Goal: Transaction & Acquisition: Purchase product/service

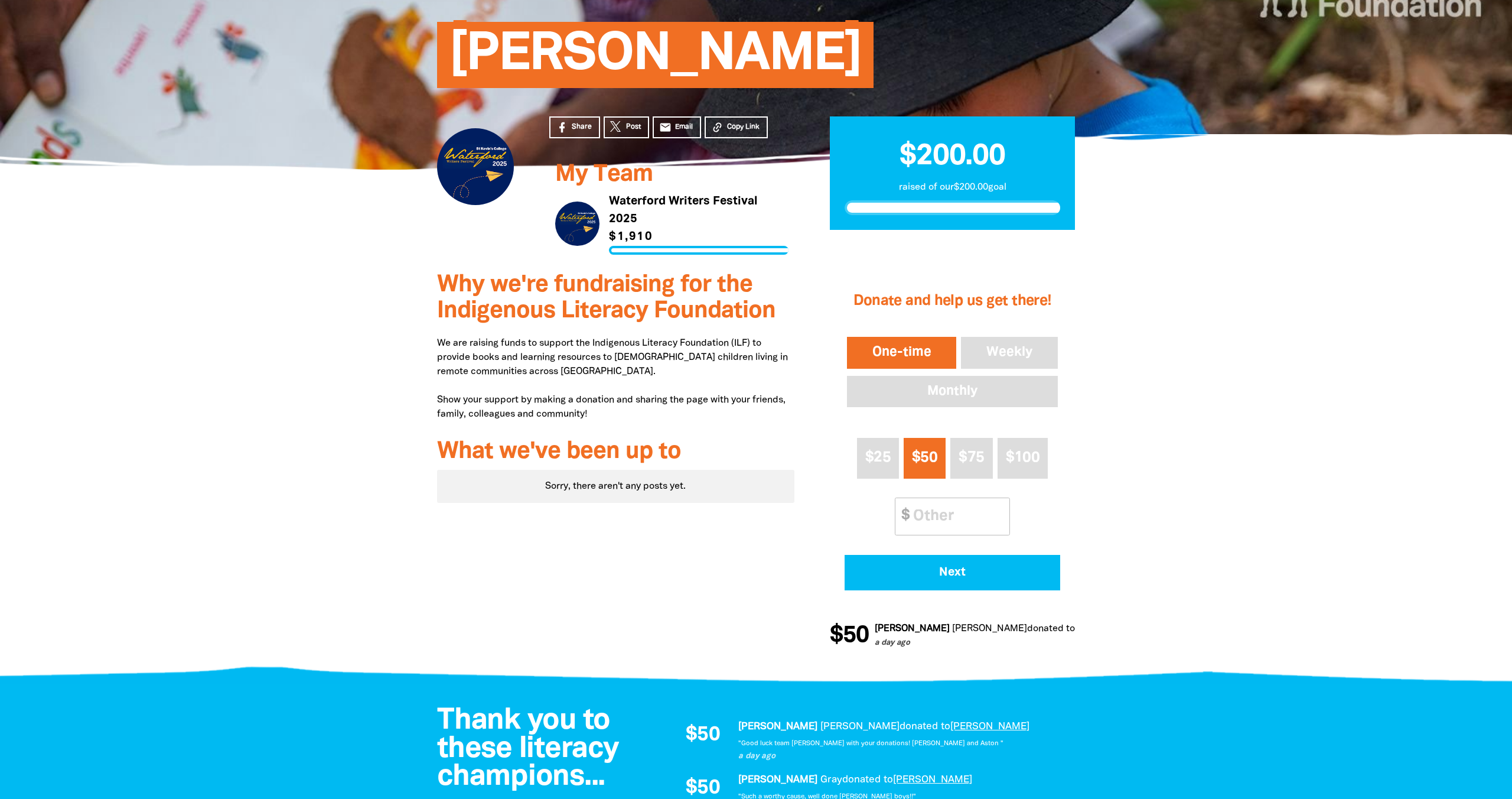
scroll to position [131, 0]
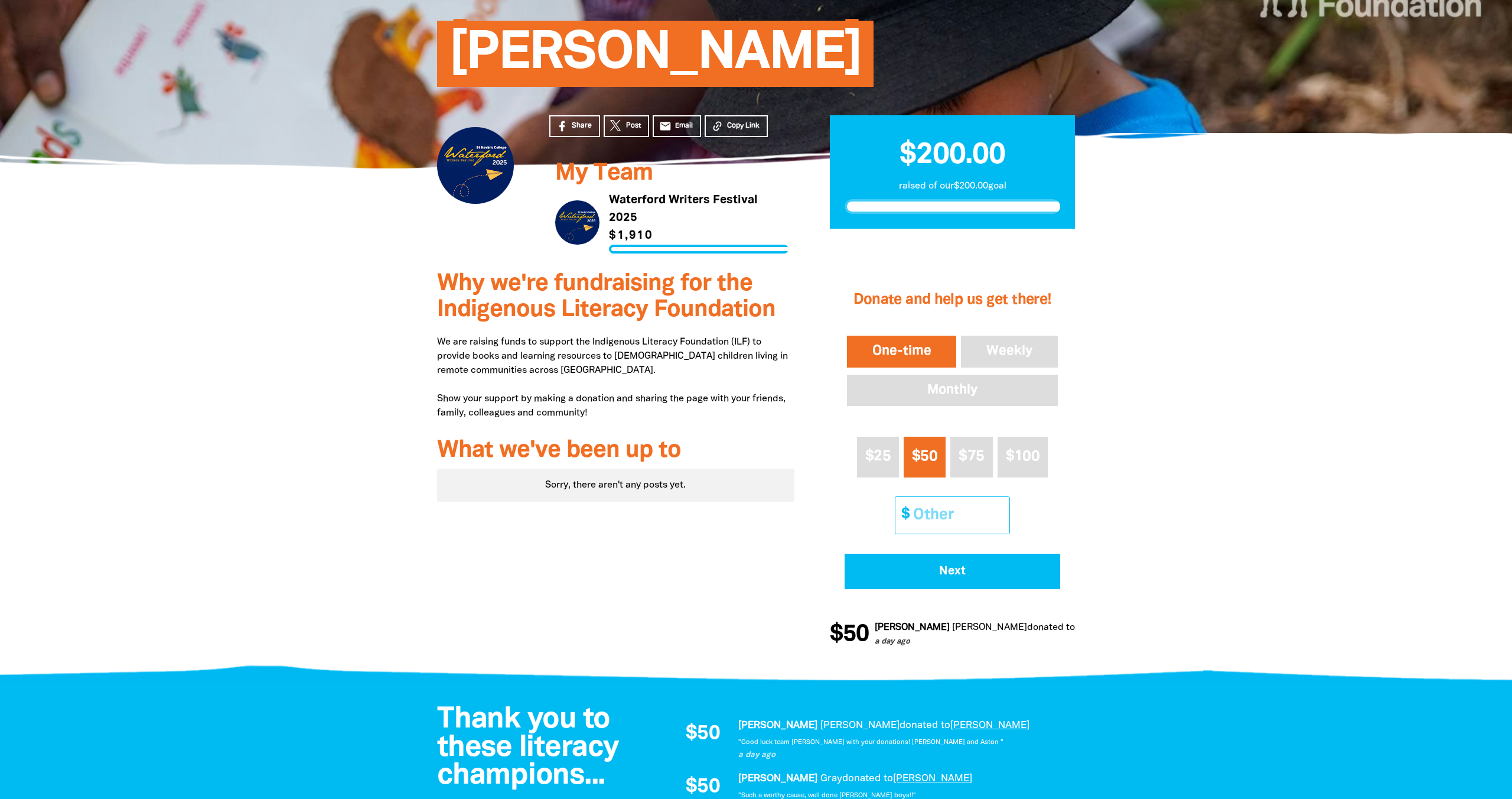
click at [972, 517] on input "Other Amount" at bounding box center [957, 515] width 105 height 36
type input "50"
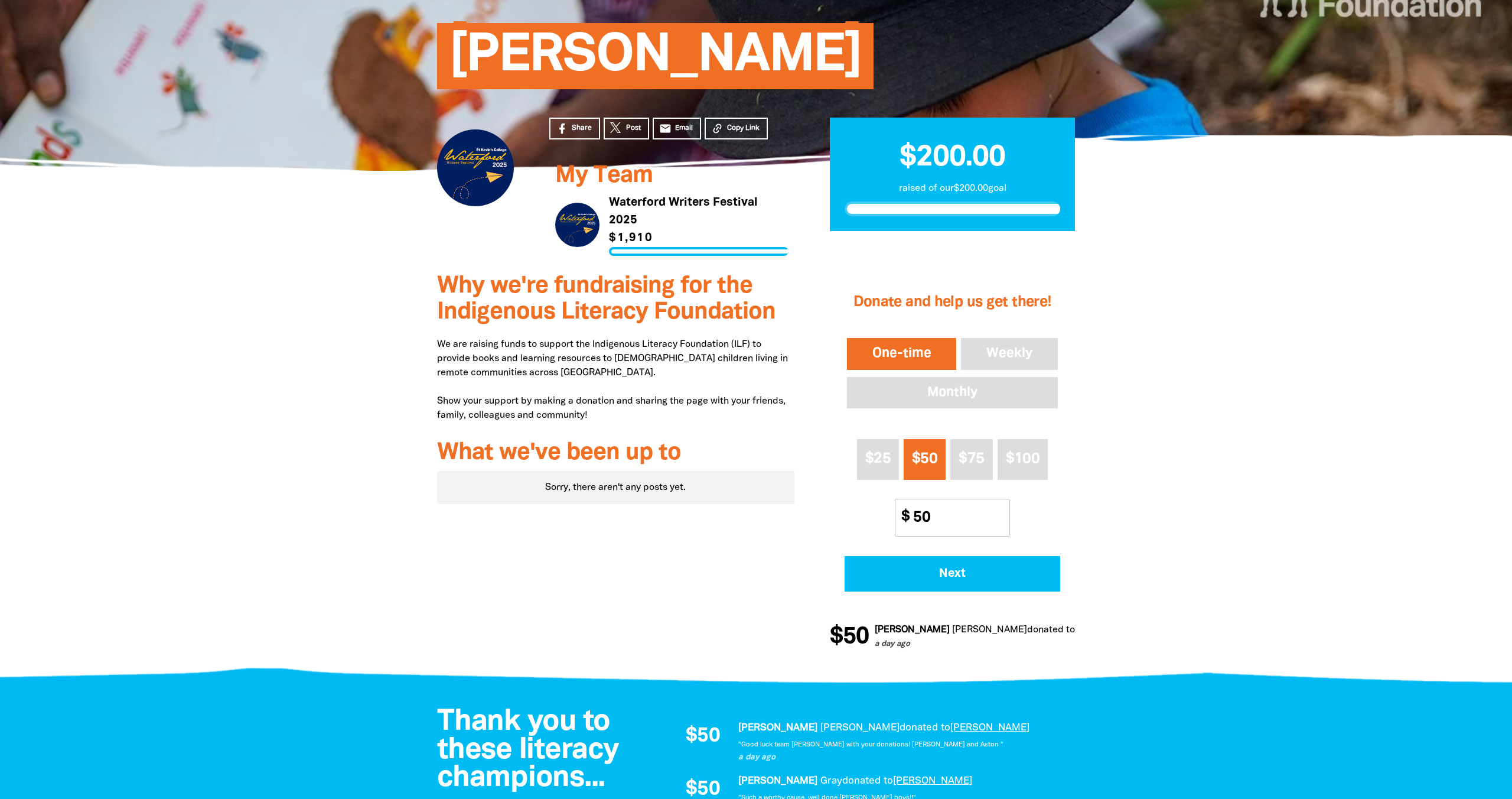
click at [1222, 558] on div at bounding box center [756, 470] width 1512 height 417
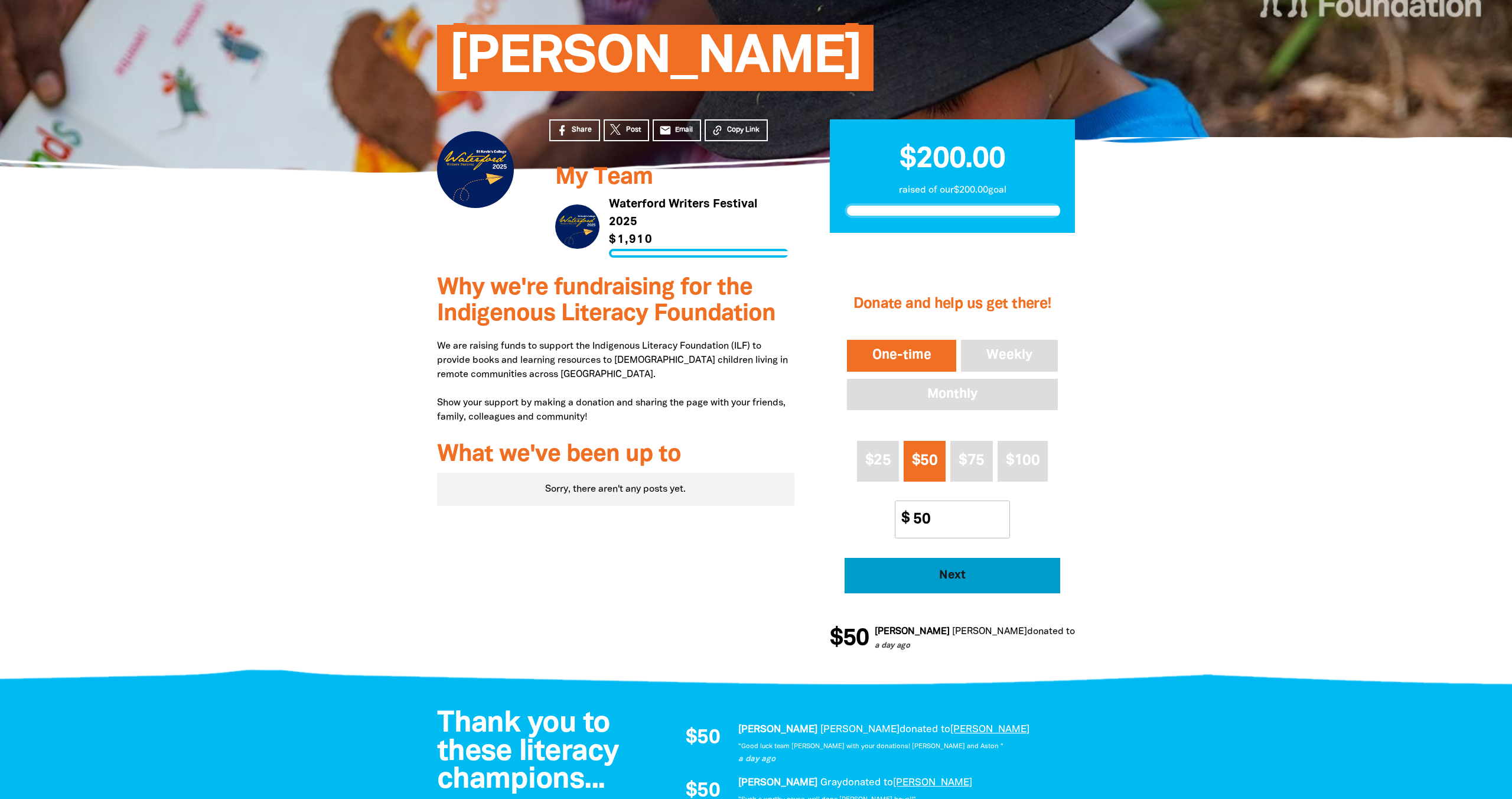
click at [987, 580] on span "Next" at bounding box center [952, 576] width 183 height 12
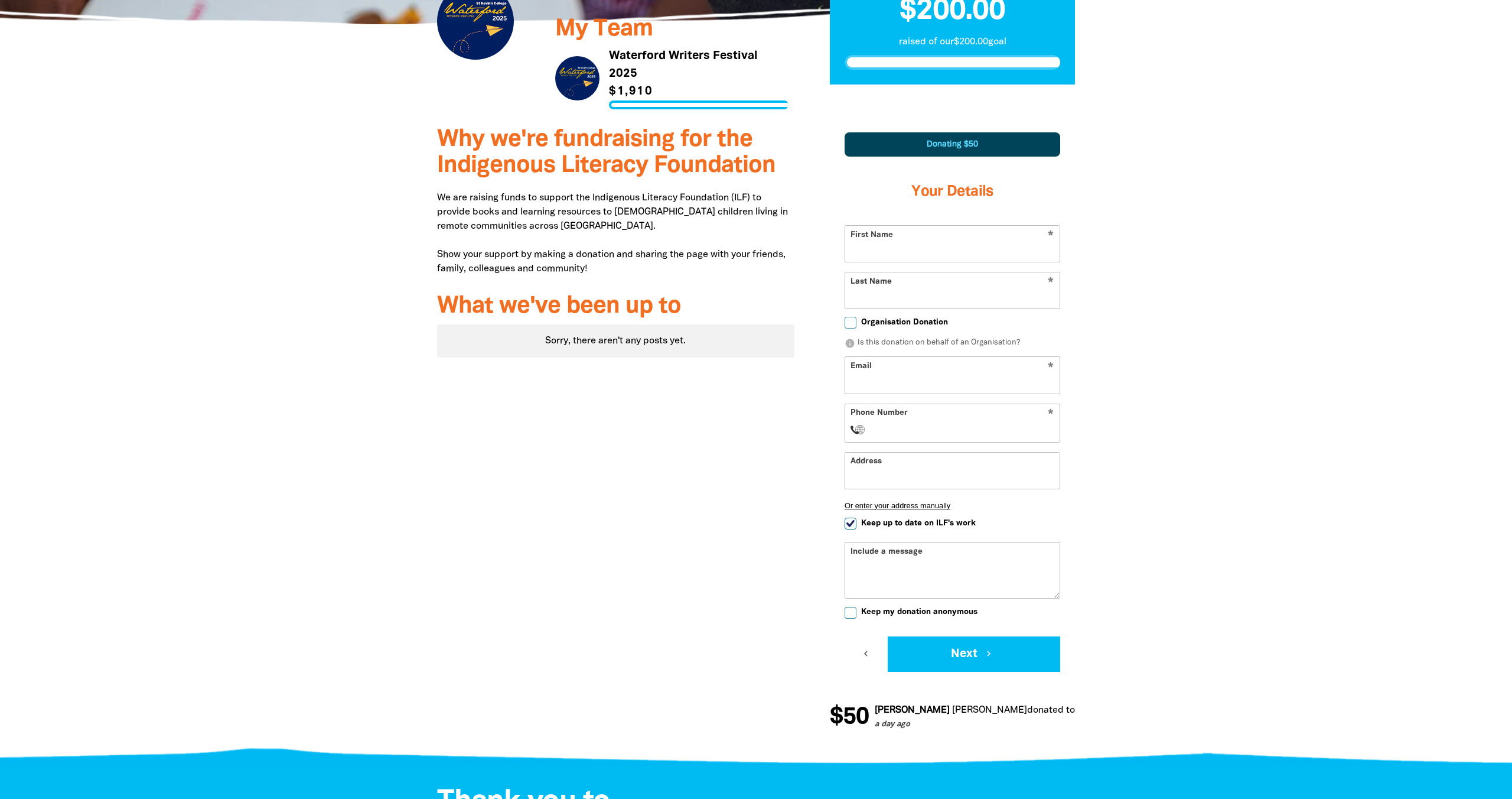
scroll to position [278, 0]
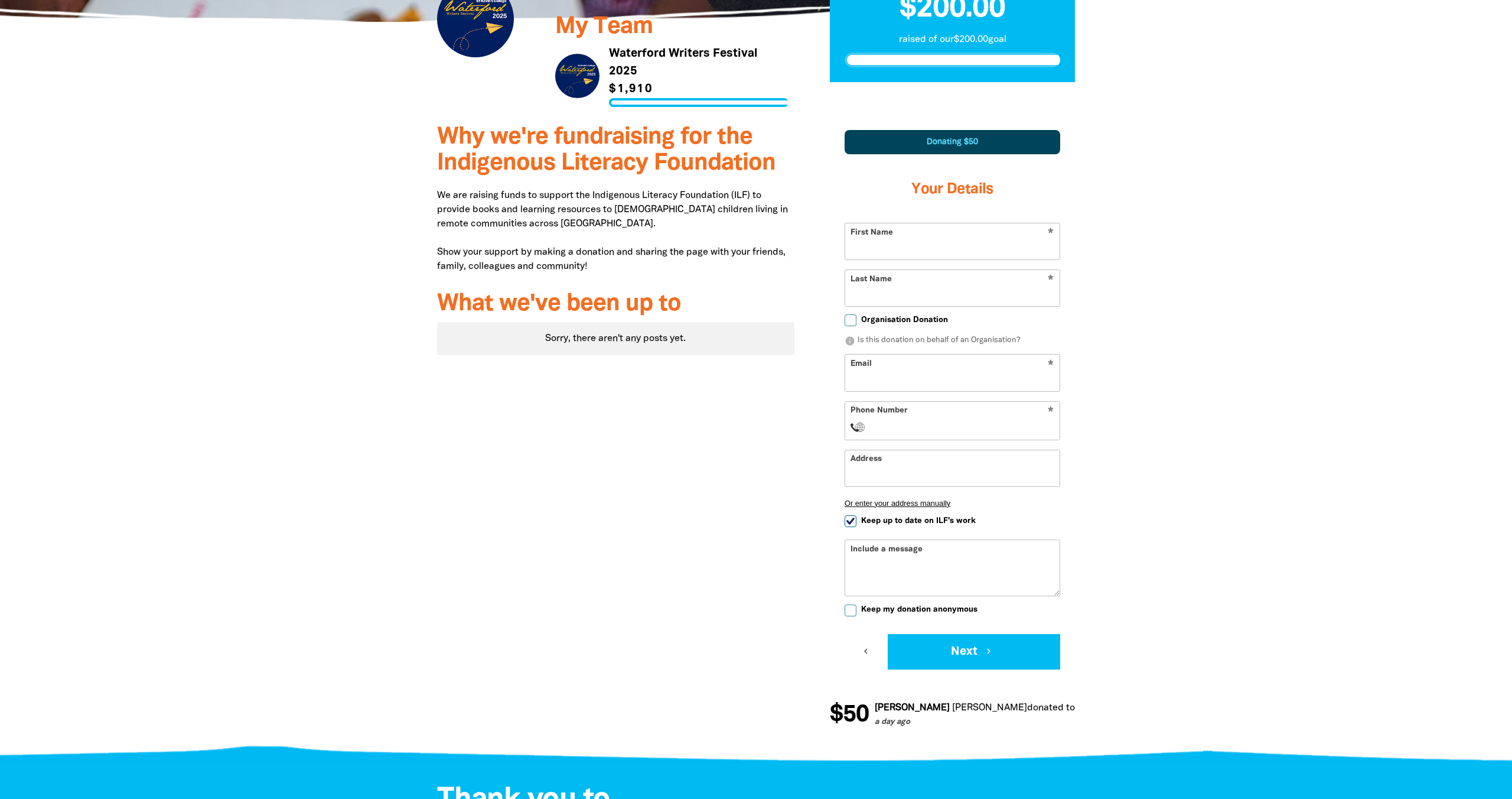
click at [873, 239] on input "First Name" at bounding box center [953, 241] width 215 height 36
type input "Pete"
click at [875, 290] on input "Last Name" at bounding box center [953, 288] width 215 height 36
type input "Ramondetta"
type input "[PERSON_NAME][EMAIL_ADDRESS][DOMAIN_NAME]"
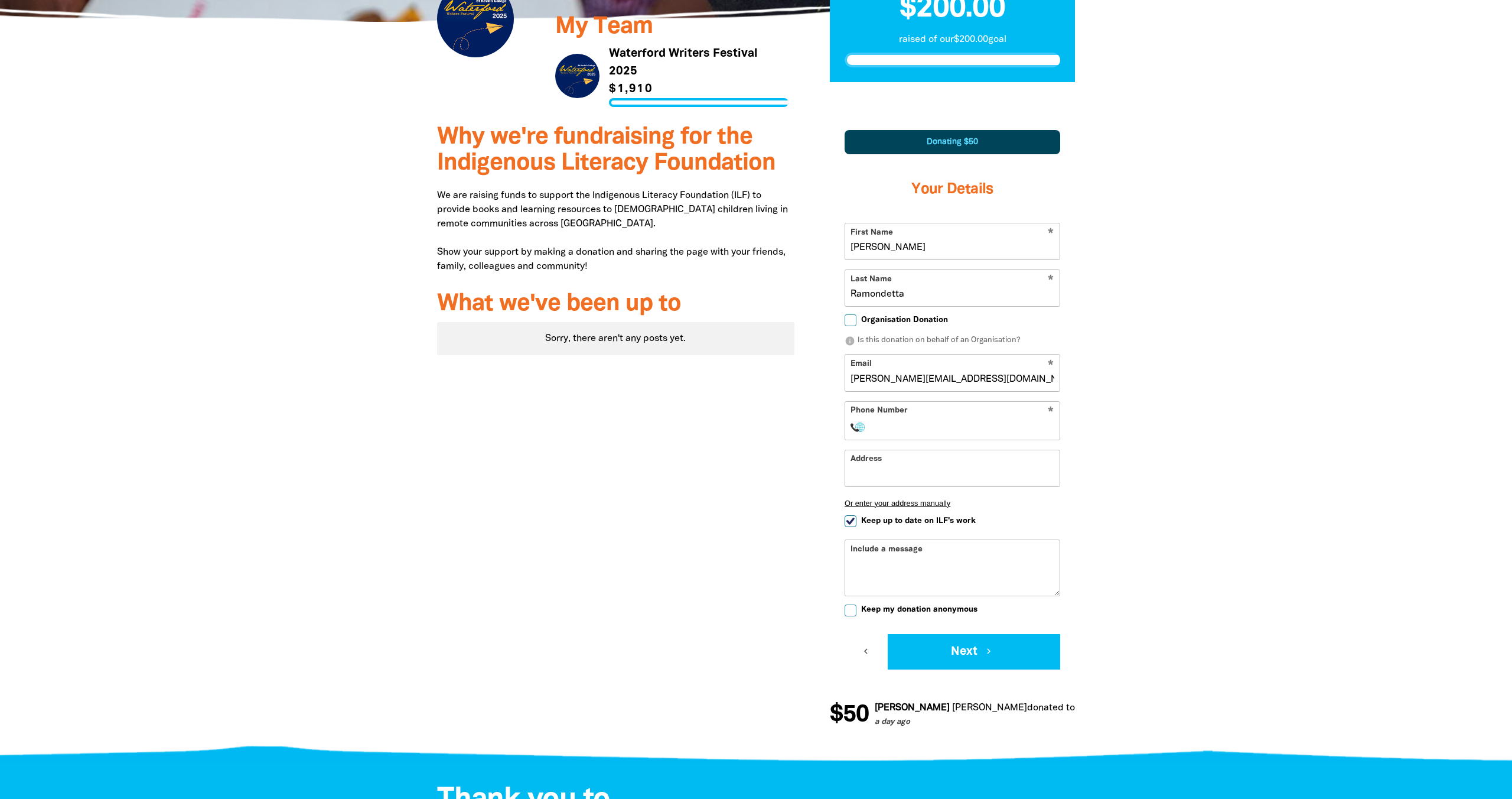
select select "AU"
type input "Ramondetta"
type input "0413 186 040"
type input "12 [GEOGRAPHIC_DATA], [GEOGRAPHIC_DATA]"
type input "0413 186 040"
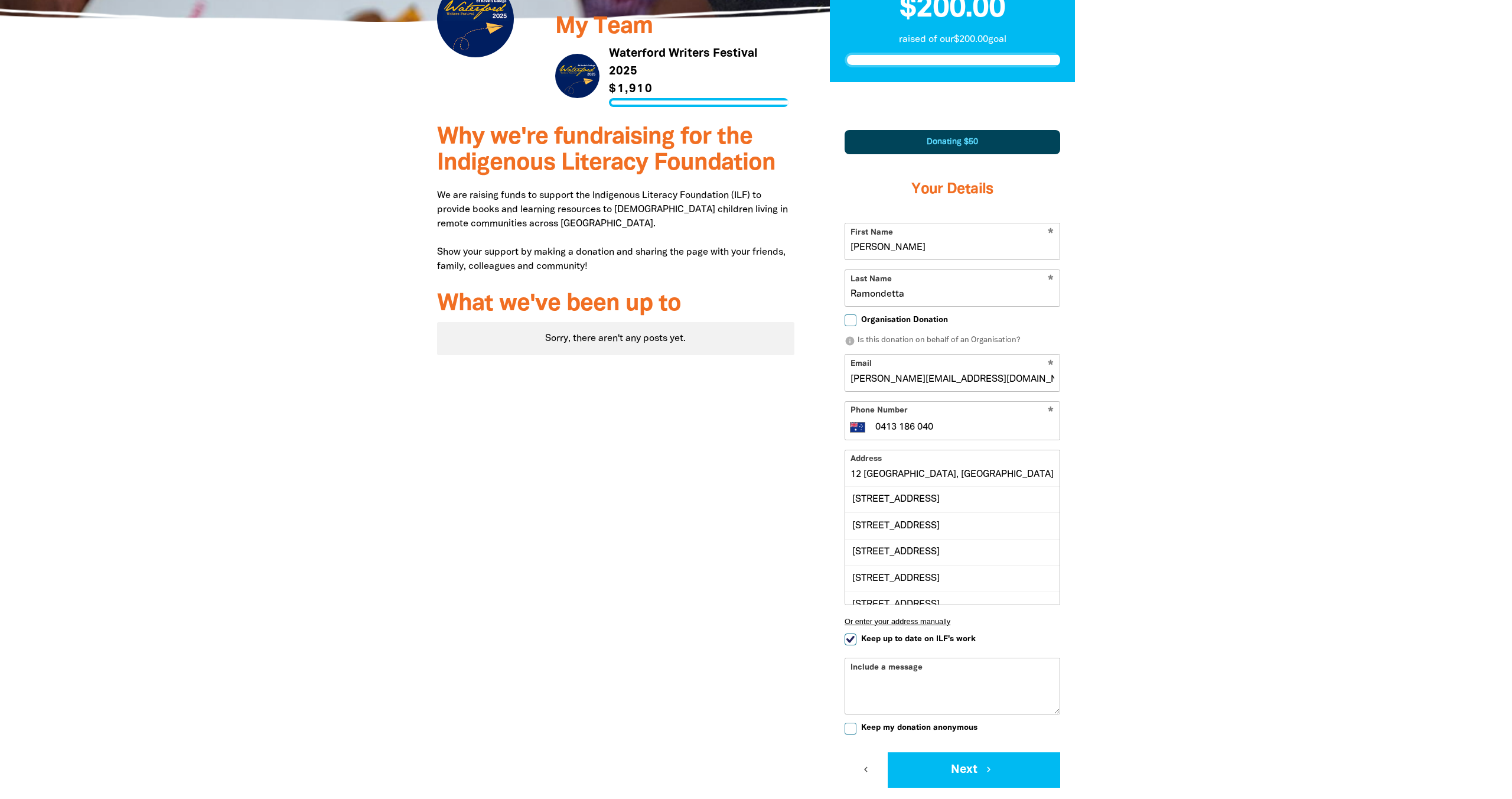
drag, startPoint x: 903, startPoint y: 247, endPoint x: 829, endPoint y: 246, distance: 74.0
click at [829, 246] on div "1 2 3 Donating $50 Your Details * First Name Pete * Last Name Ramondetta Organi…" at bounding box center [952, 493] width 281 height 762
type input "[PERSON_NAME]"
click at [1473, 303] on div at bounding box center [756, 493] width 1512 height 762
click at [1462, 352] on div at bounding box center [756, 493] width 1512 height 762
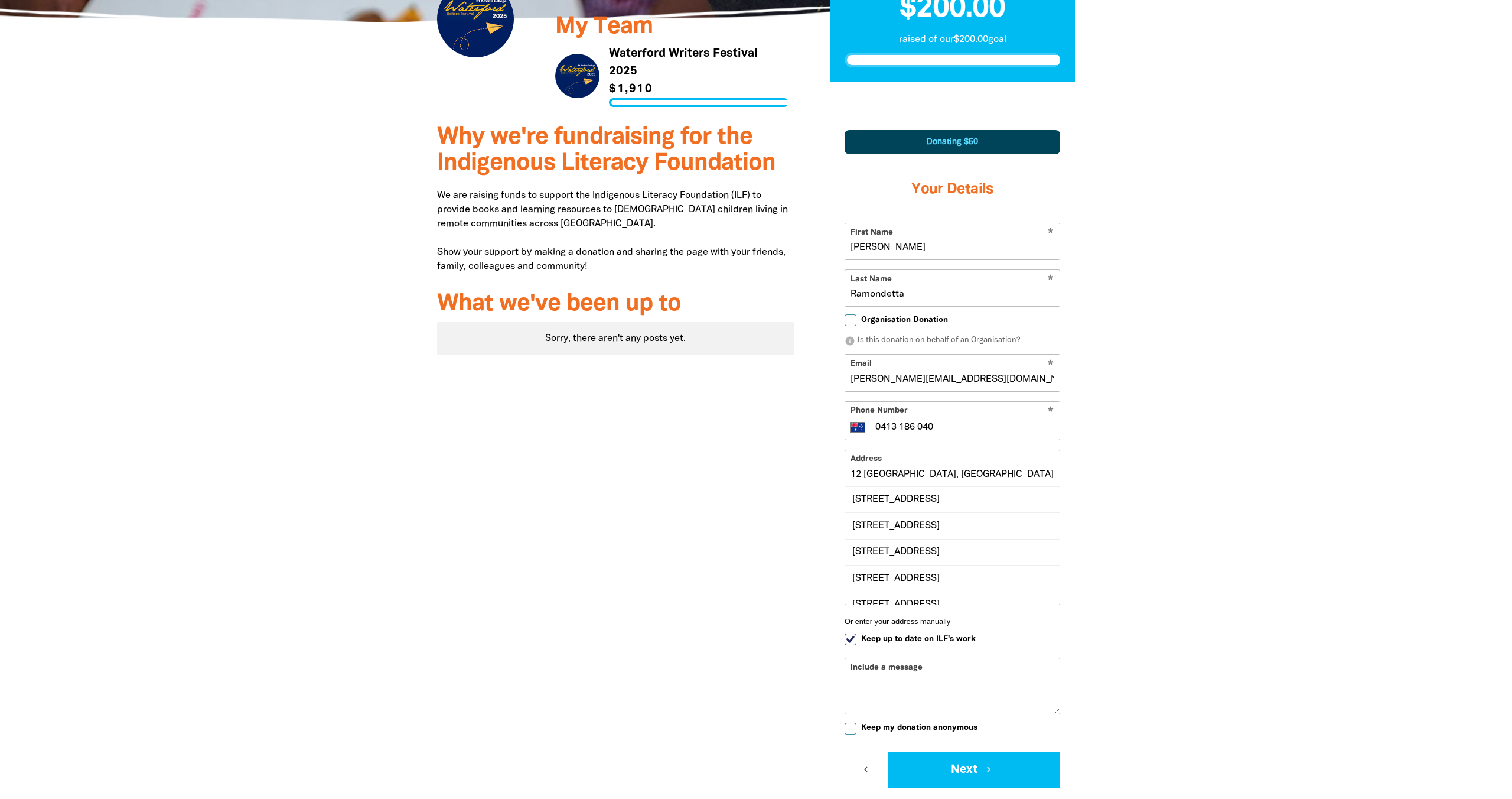
click at [1367, 479] on div at bounding box center [756, 493] width 1512 height 762
click at [975, 500] on div "[STREET_ADDRESS]" at bounding box center [953, 500] width 215 height 26
type input "[STREET_ADDRESS]"
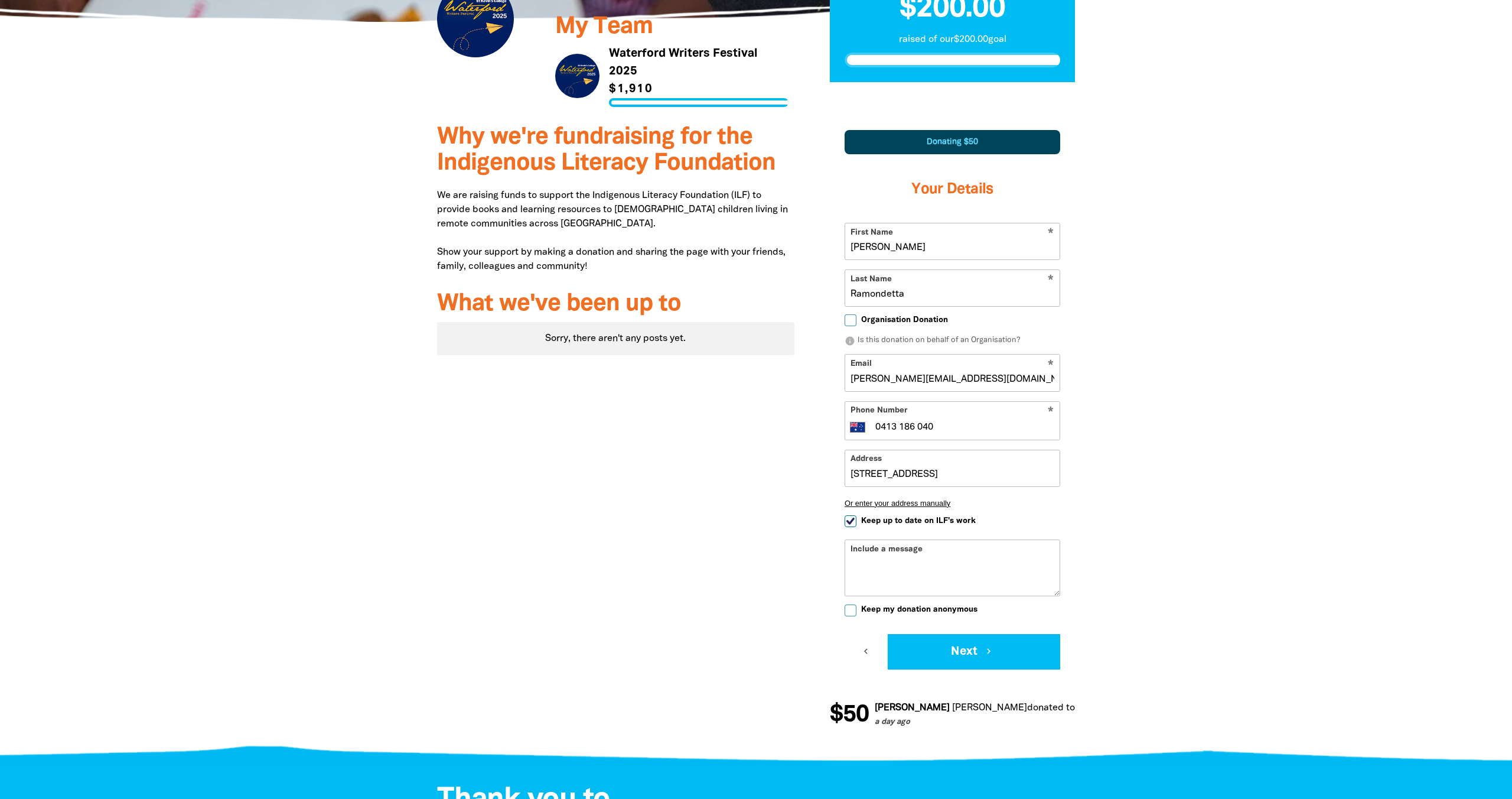
click at [1198, 536] on div at bounding box center [756, 434] width 1512 height 643
drag, startPoint x: 1020, startPoint y: 379, endPoint x: 850, endPoint y: 377, distance: 170.0
click at [857, 377] on input "[PERSON_NAME][EMAIL_ADDRESS][DOMAIN_NAME]" at bounding box center [953, 373] width 215 height 36
click at [1283, 440] on div at bounding box center [756, 434] width 1512 height 643
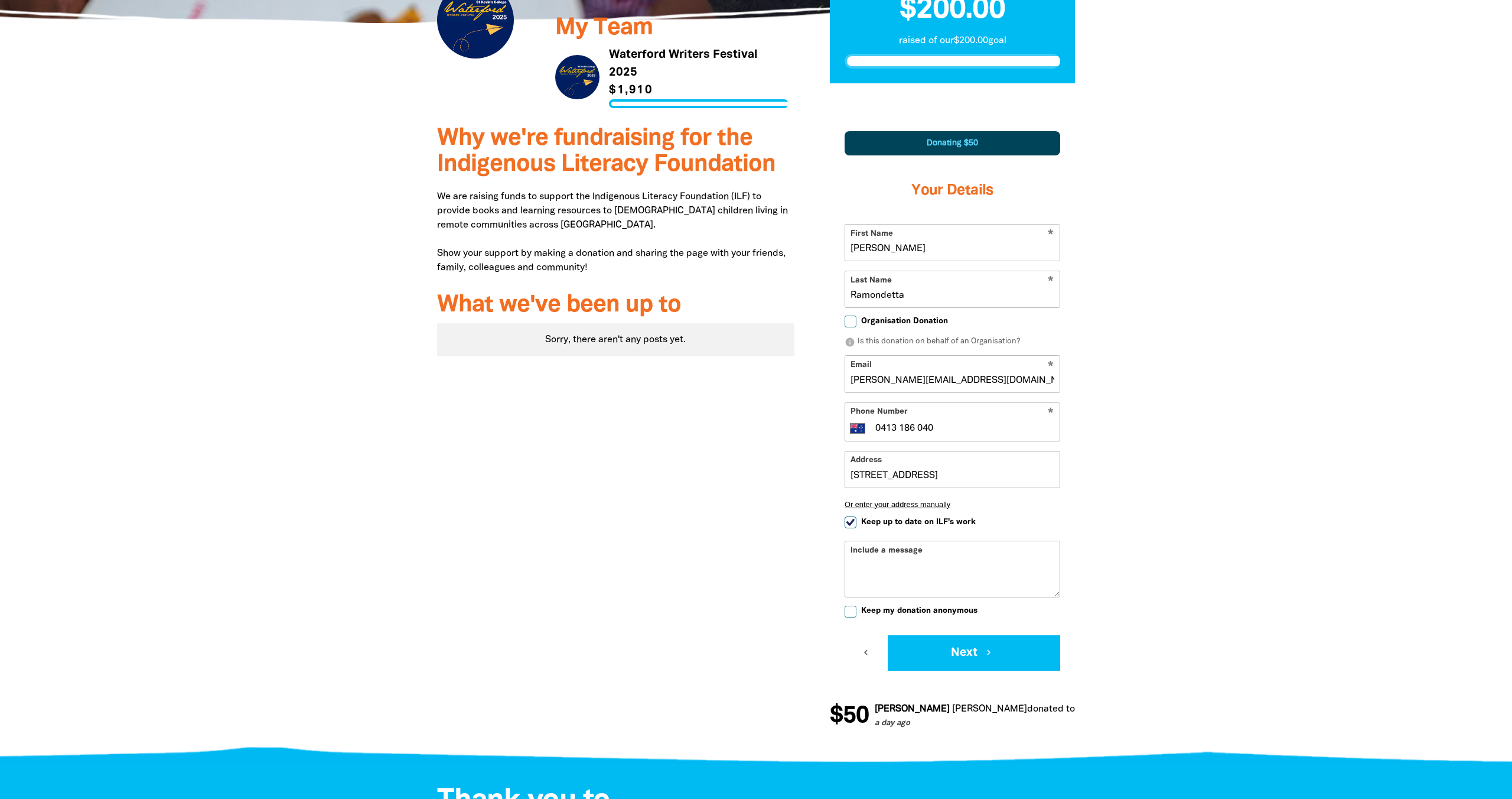
drag, startPoint x: 864, startPoint y: 366, endPoint x: 803, endPoint y: 359, distance: 61.4
click at [803, 359] on div "Why we're fundraising for the Indigenous Literacy Foundation We are raising fun…" at bounding box center [756, 436] width 709 height 643
type input "annaramondetta@yahoo.com.au"
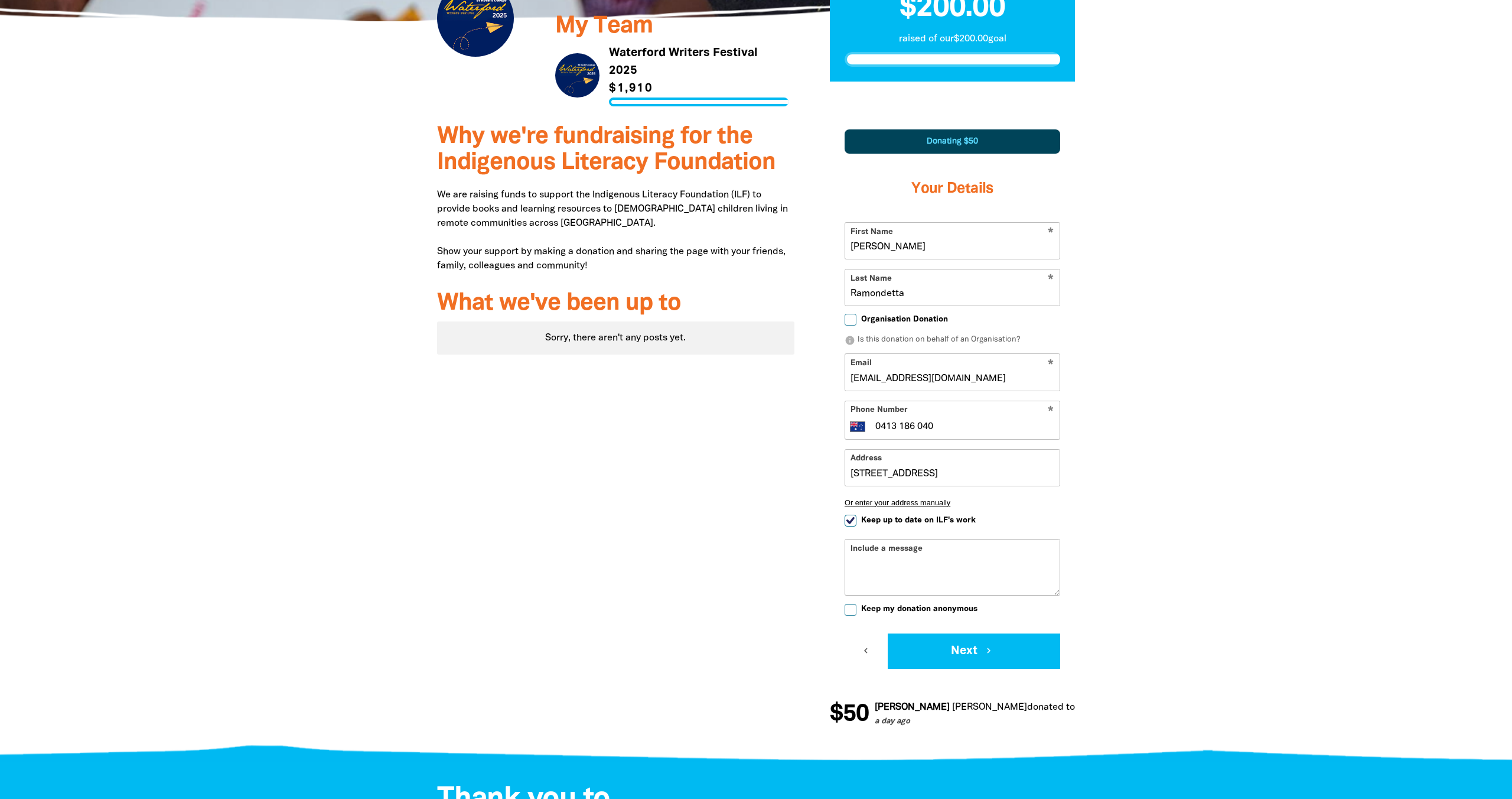
click at [1326, 425] on div at bounding box center [756, 434] width 1512 height 643
drag, startPoint x: 1045, startPoint y: 654, endPoint x: 1073, endPoint y: 651, distance: 28.2
click at [1045, 654] on button "Next chevron_right" at bounding box center [973, 651] width 173 height 35
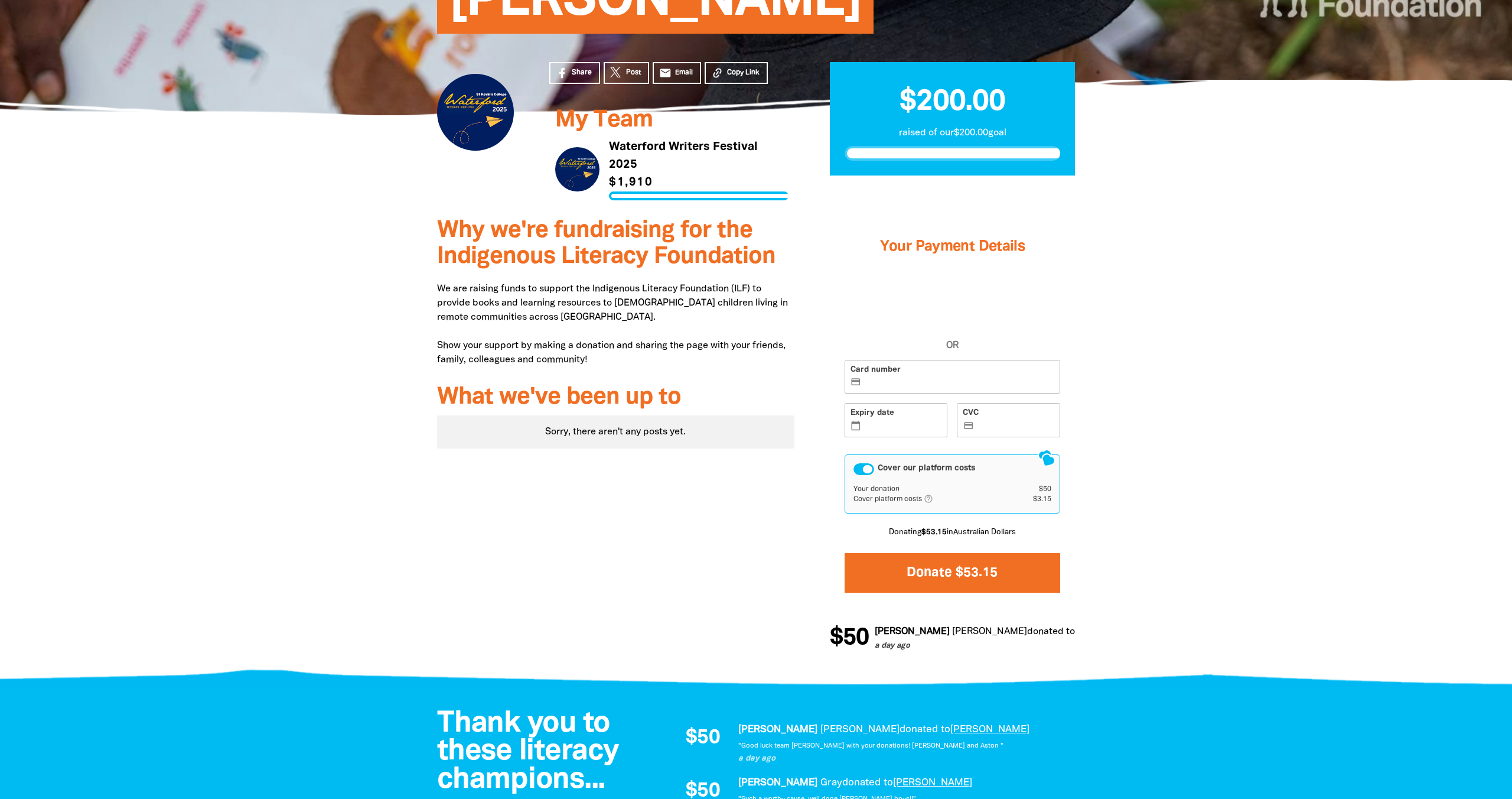
scroll to position [185, 0]
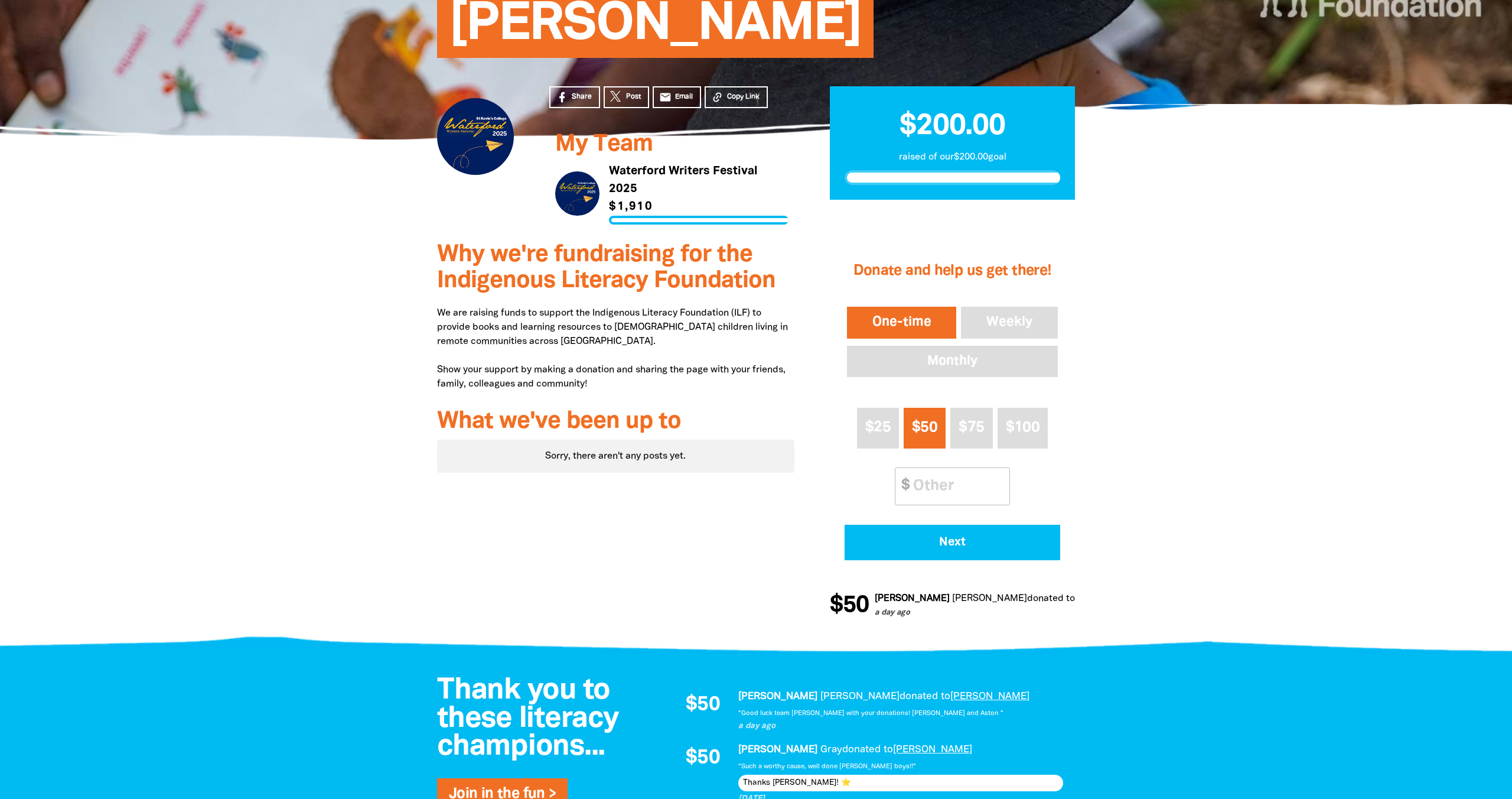
scroll to position [159, 0]
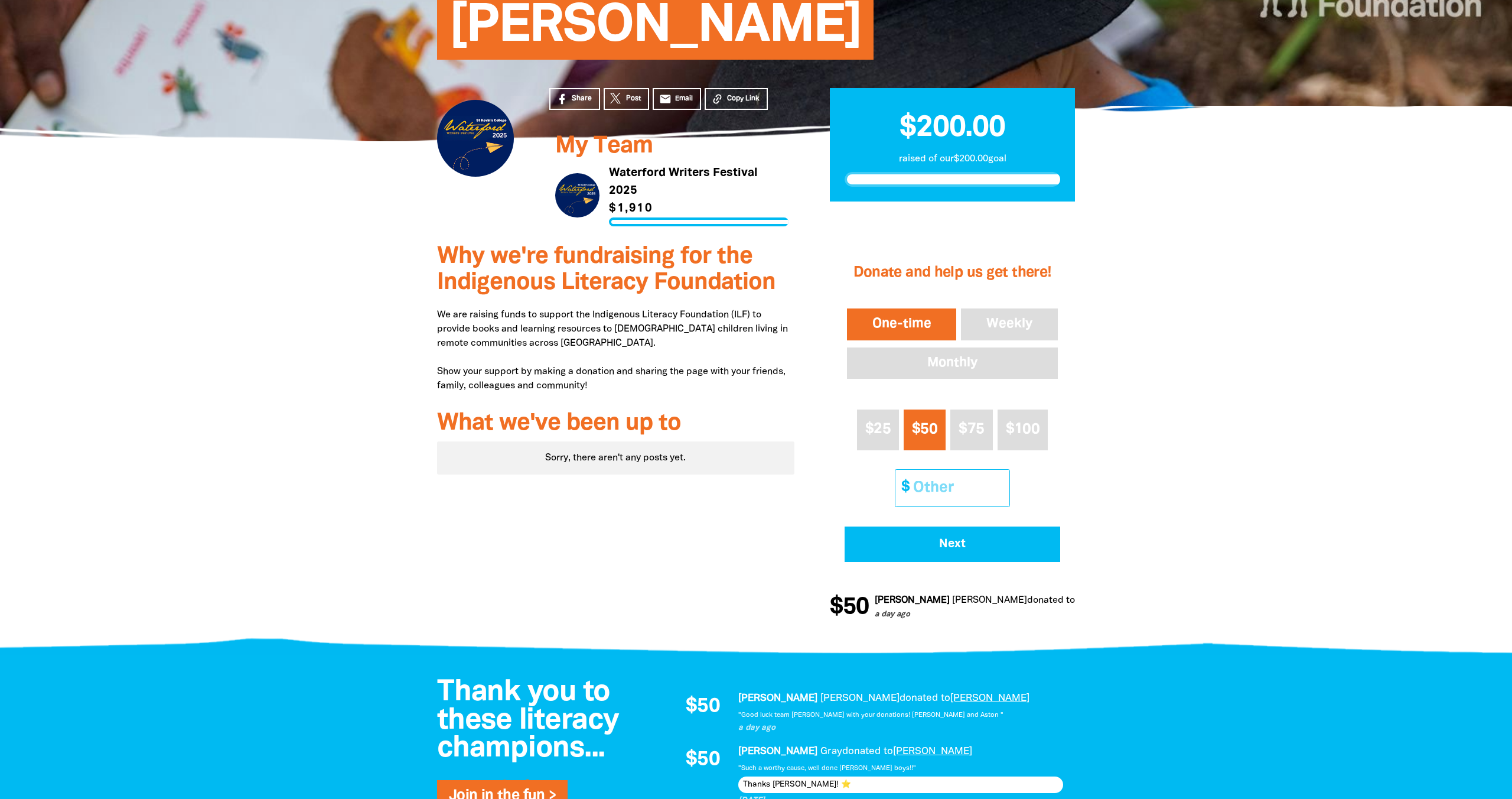
click at [916, 494] on input "Other Amount" at bounding box center [957, 488] width 105 height 36
click at [1193, 478] on div at bounding box center [756, 440] width 1512 height 417
click at [924, 493] on input "Other Amount" at bounding box center [957, 488] width 105 height 36
drag, startPoint x: 926, startPoint y: 440, endPoint x: 926, endPoint y: 447, distance: 7.0
click at [926, 440] on button "$50" at bounding box center [924, 429] width 42 height 40
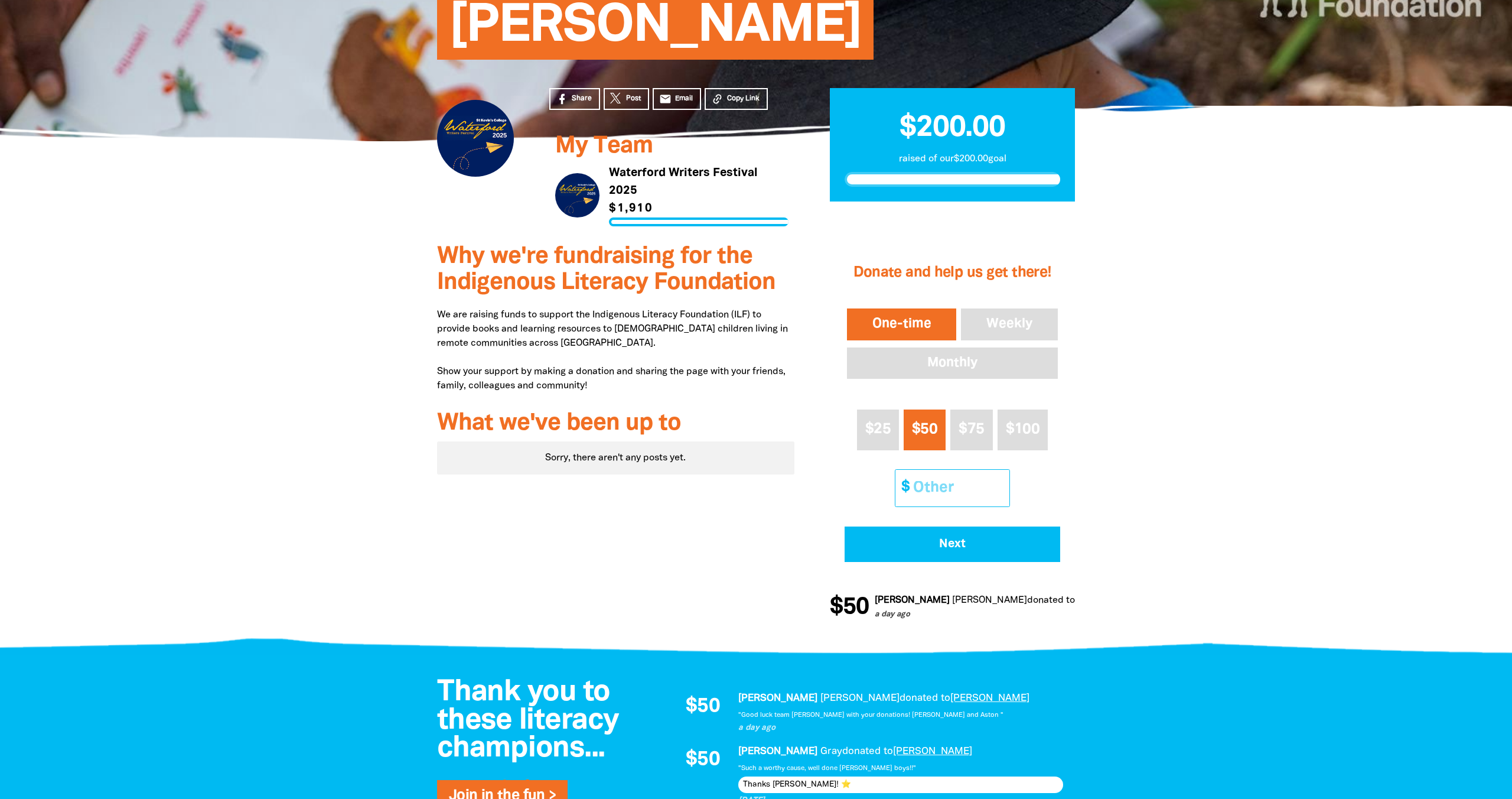
click at [930, 483] on input "Other Amount" at bounding box center [957, 488] width 105 height 36
click at [924, 423] on span "$50" at bounding box center [925, 430] width 26 height 14
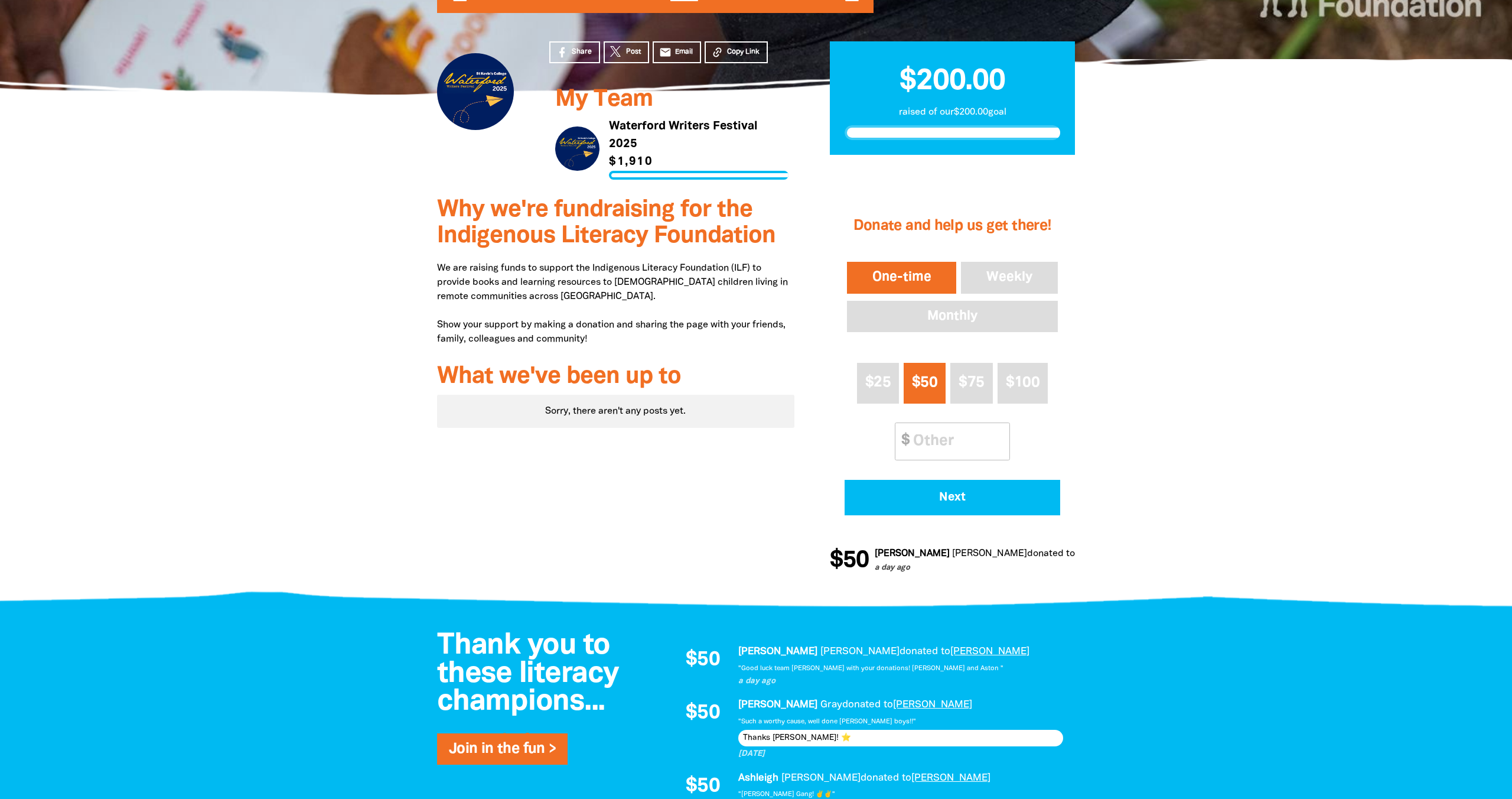
scroll to position [185, 0]
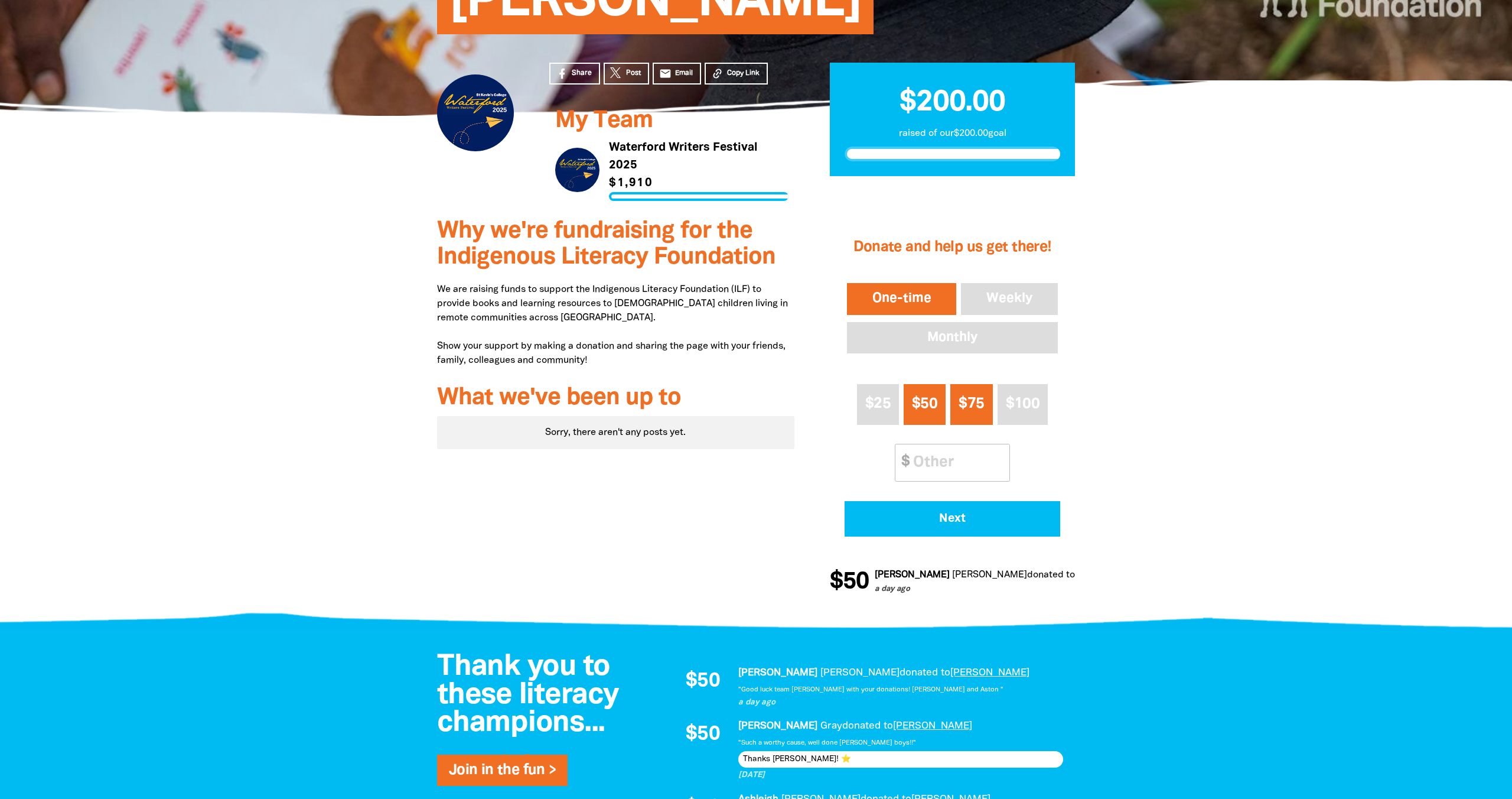
drag, startPoint x: 990, startPoint y: 406, endPoint x: 1231, endPoint y: 445, distance: 244.1
click at [991, 406] on button "$75" at bounding box center [971, 404] width 42 height 40
click at [923, 394] on button "$50" at bounding box center [924, 404] width 42 height 40
click at [965, 522] on span "Next" at bounding box center [952, 519] width 183 height 12
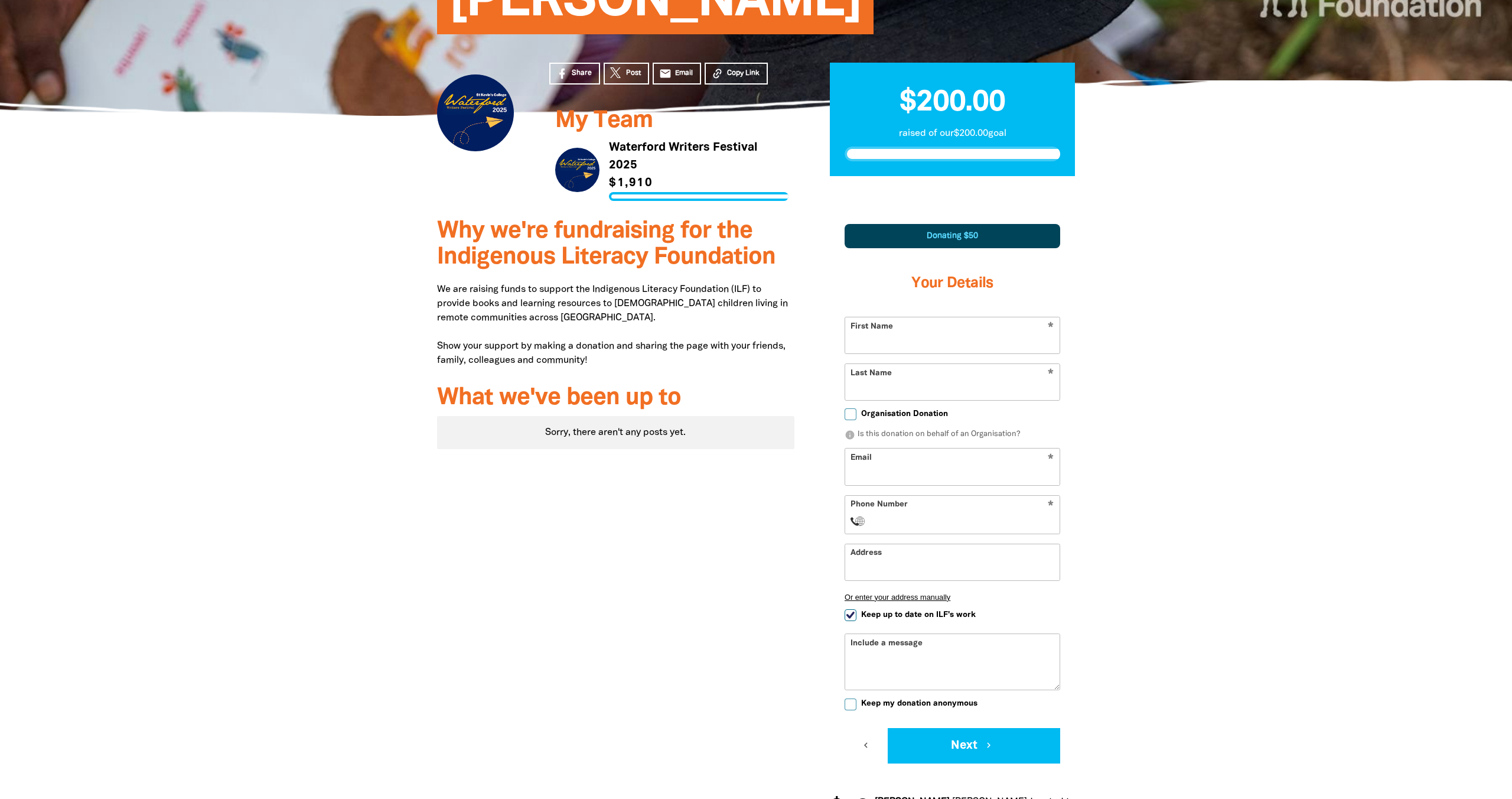
click at [951, 347] on input "First Name" at bounding box center [953, 335] width 215 height 36
type input "[PERSON_NAME]"
type input "Ramondetta"
type input "[PERSON_NAME][EMAIL_ADDRESS][DOMAIN_NAME]"
select select "AU"
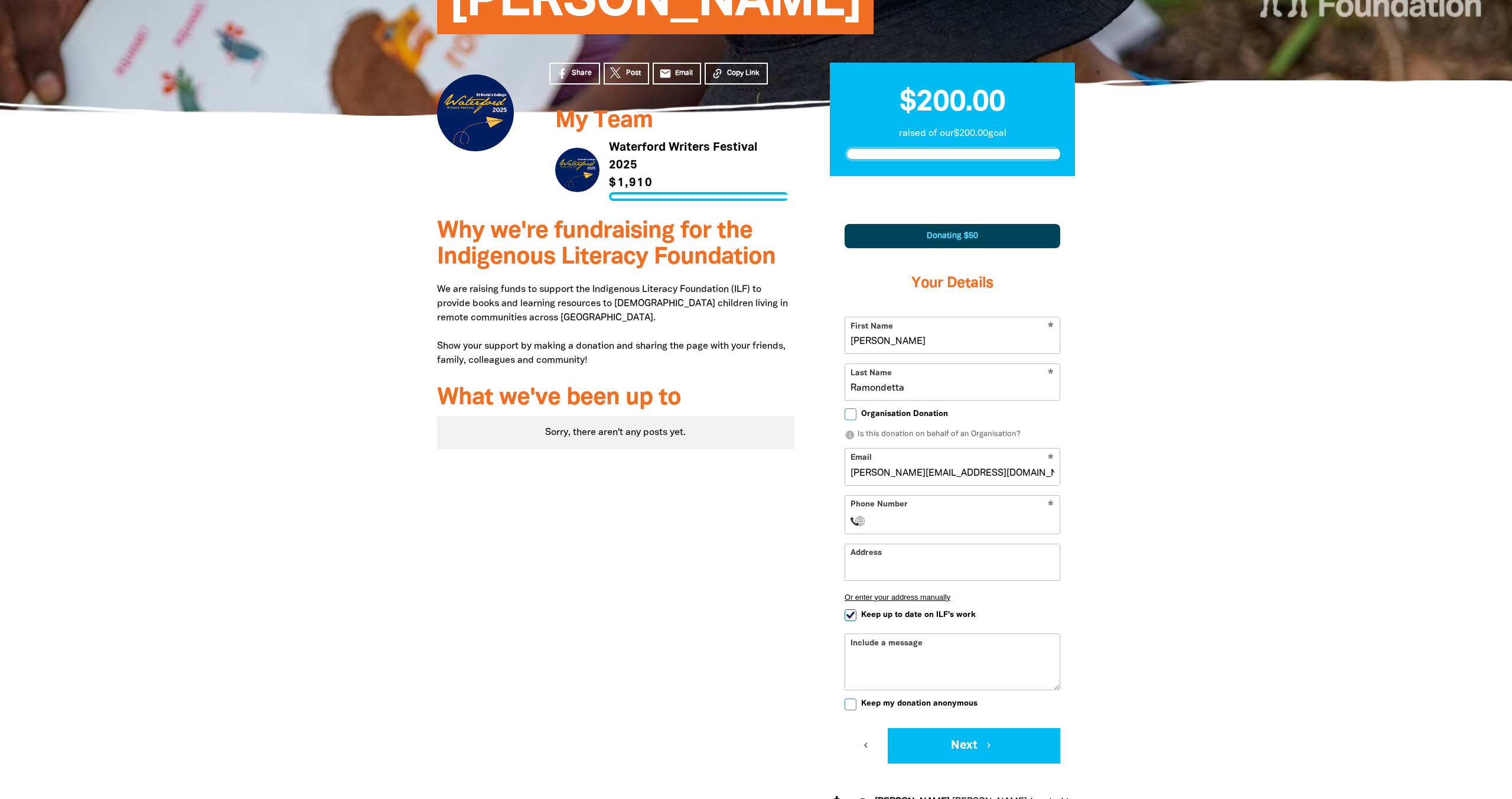
type input "0413 186 040"
type input "12 [GEOGRAPHIC_DATA], [GEOGRAPHIC_DATA]"
type input "0413 186 040"
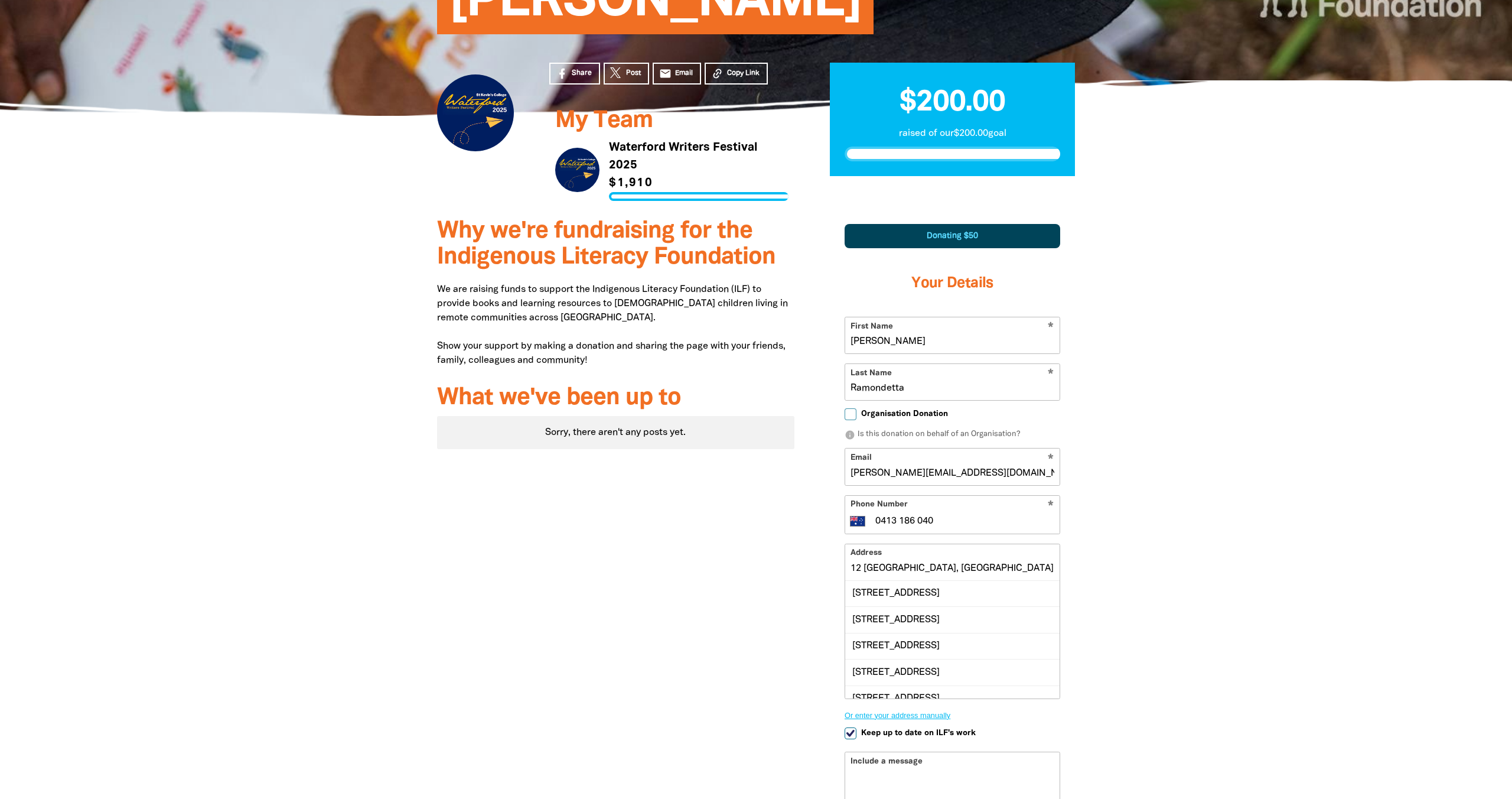
click at [986, 593] on div "[STREET_ADDRESS]" at bounding box center [953, 594] width 215 height 26
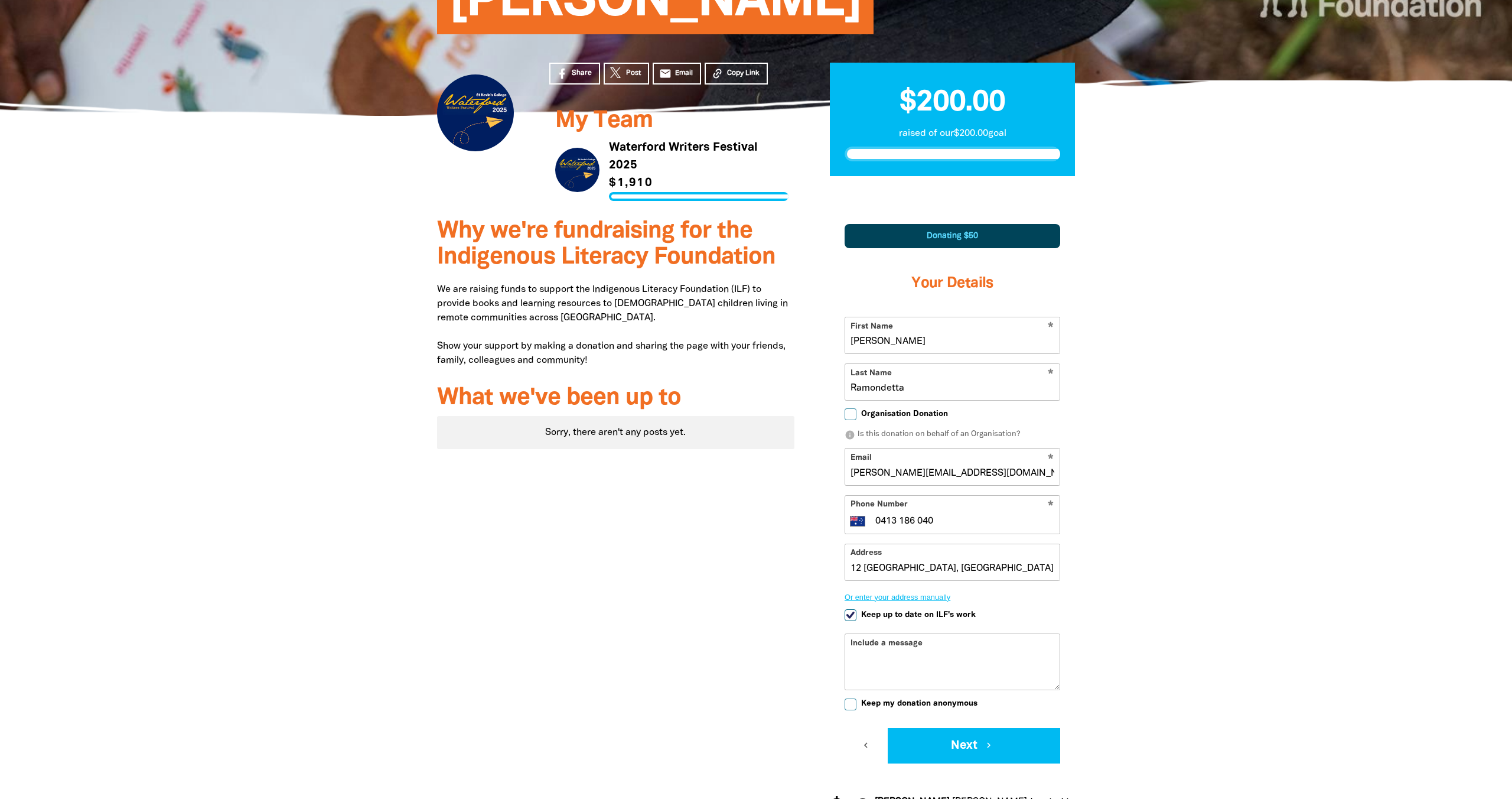
type input "[STREET_ADDRESS]"
click at [1148, 589] on div at bounding box center [756, 528] width 1512 height 643
click at [955, 647] on div "Include a message" at bounding box center [952, 662] width 216 height 57
click at [875, 648] on div "Include a message" at bounding box center [952, 662] width 216 height 57
click at [870, 643] on div "Include a message" at bounding box center [952, 662] width 216 height 57
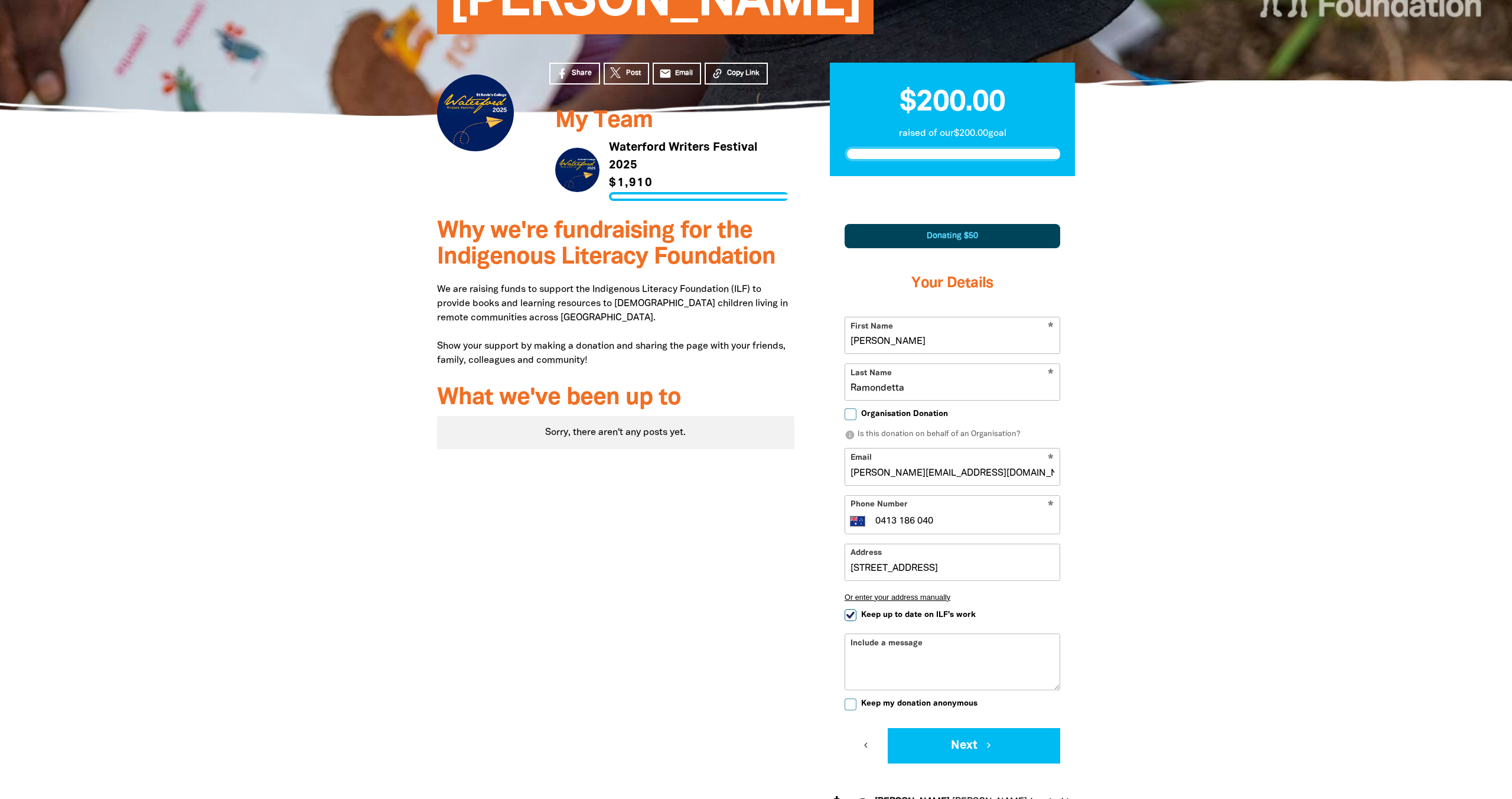
click at [862, 653] on textarea "Include a message" at bounding box center [953, 670] width 215 height 38
type textarea "C"
type textarea "W"
type textarea "[PERSON_NAME]!"
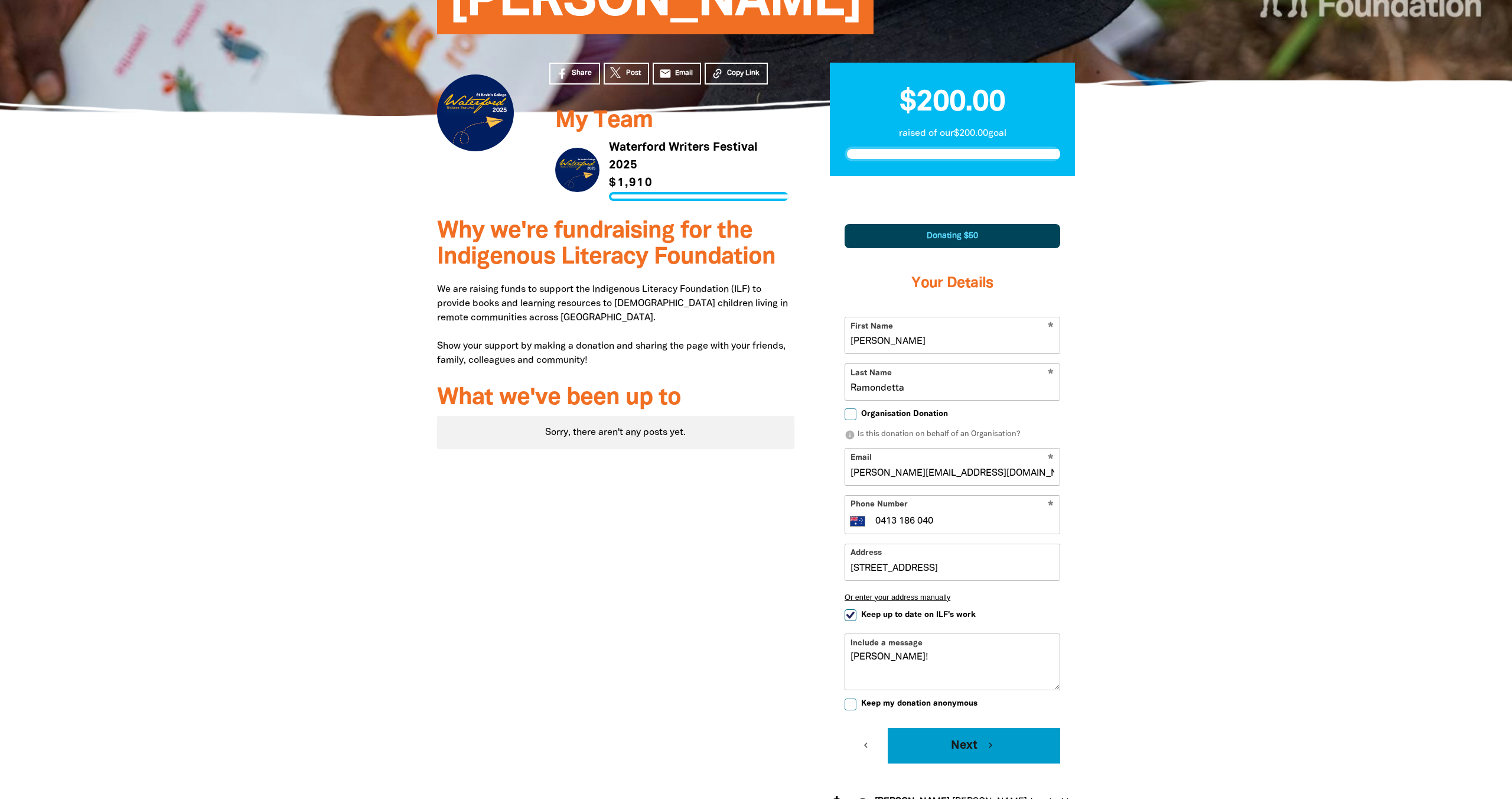
click at [944, 753] on button "Next chevron_right" at bounding box center [973, 745] width 173 height 35
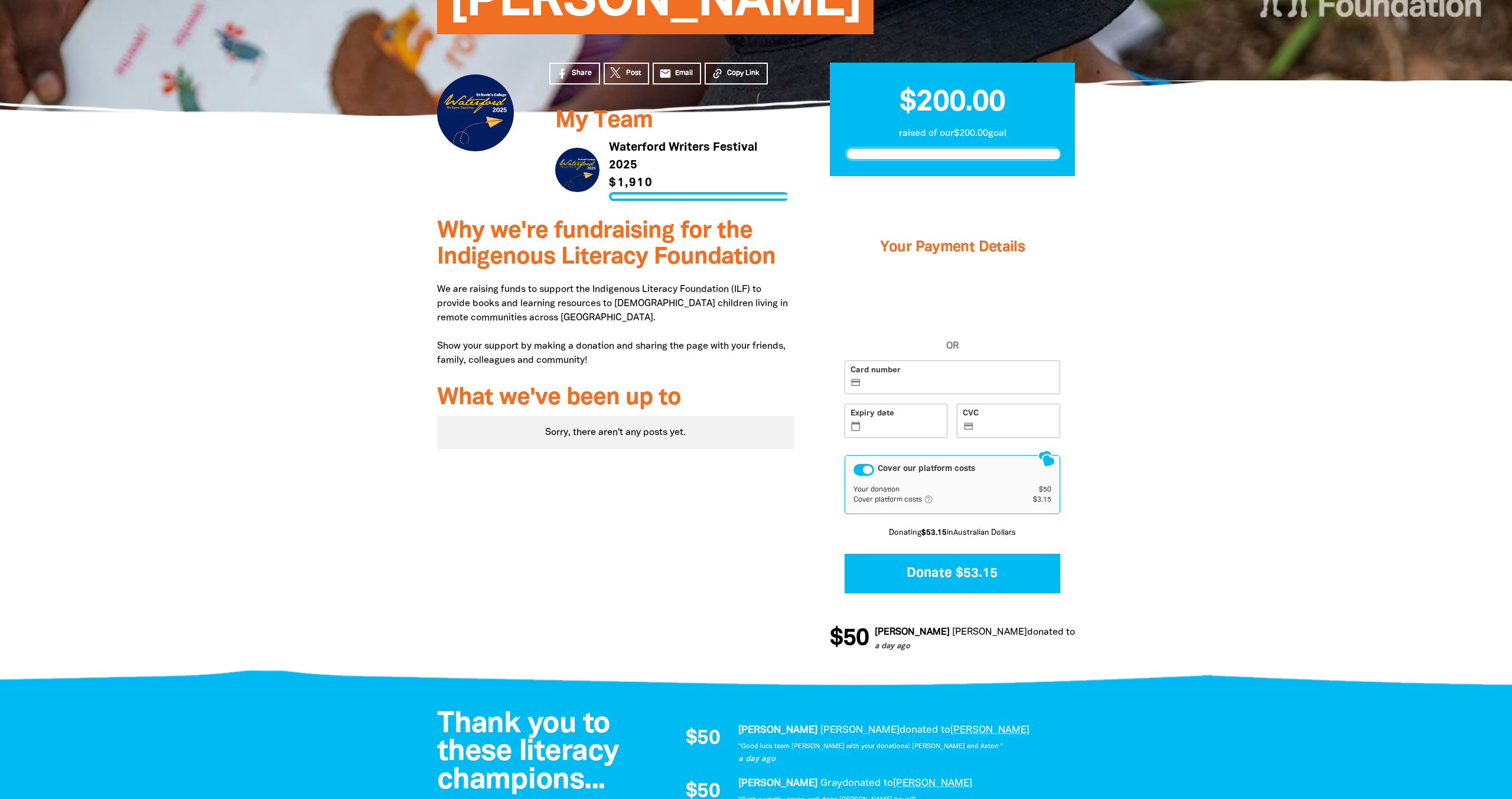
click at [1360, 302] on div at bounding box center [756, 444] width 1512 height 474
click at [1441, 412] on div at bounding box center [756, 444] width 1512 height 474
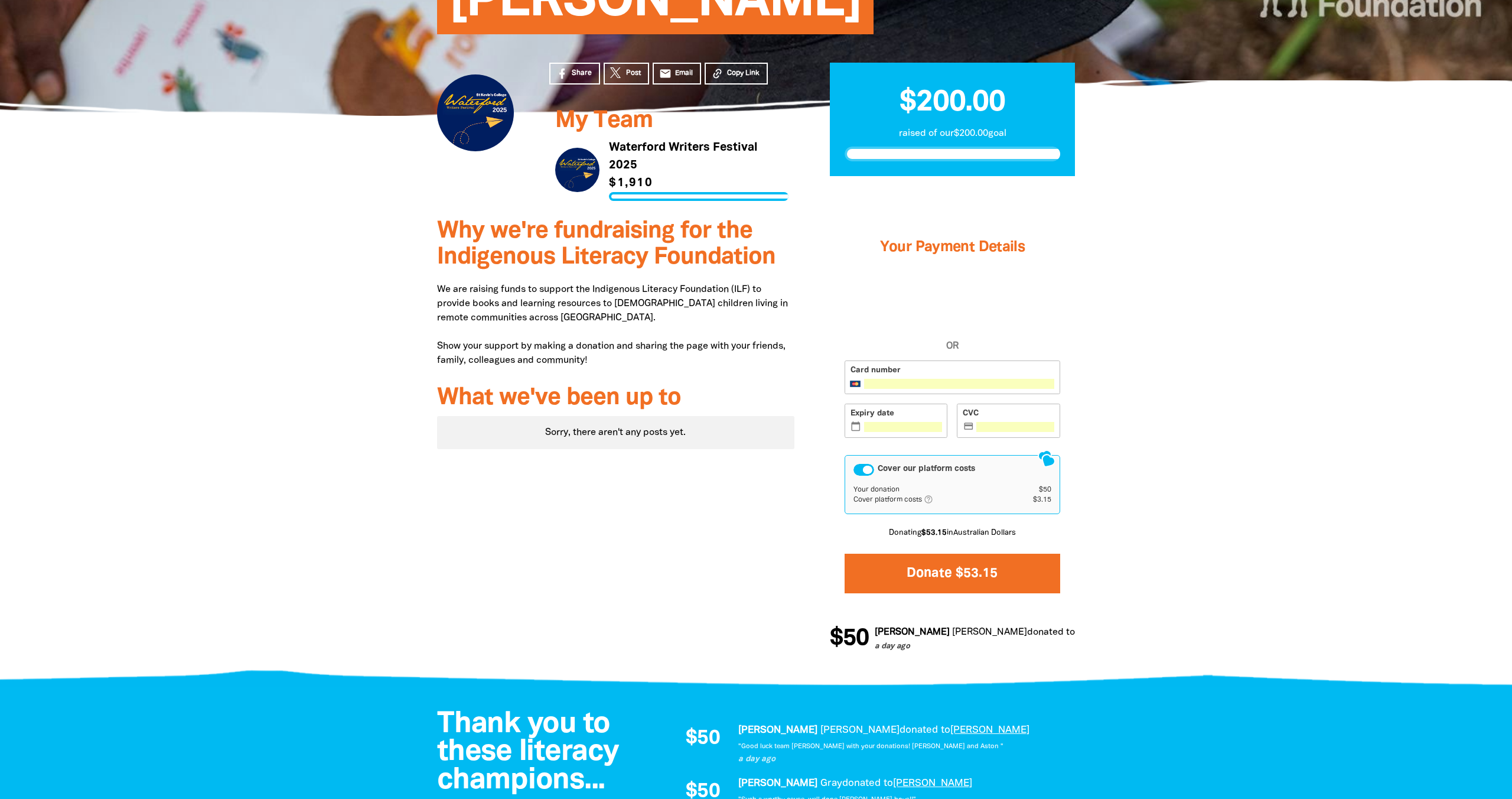
click at [1056, 578] on button "Donate $53.15" at bounding box center [952, 573] width 216 height 40
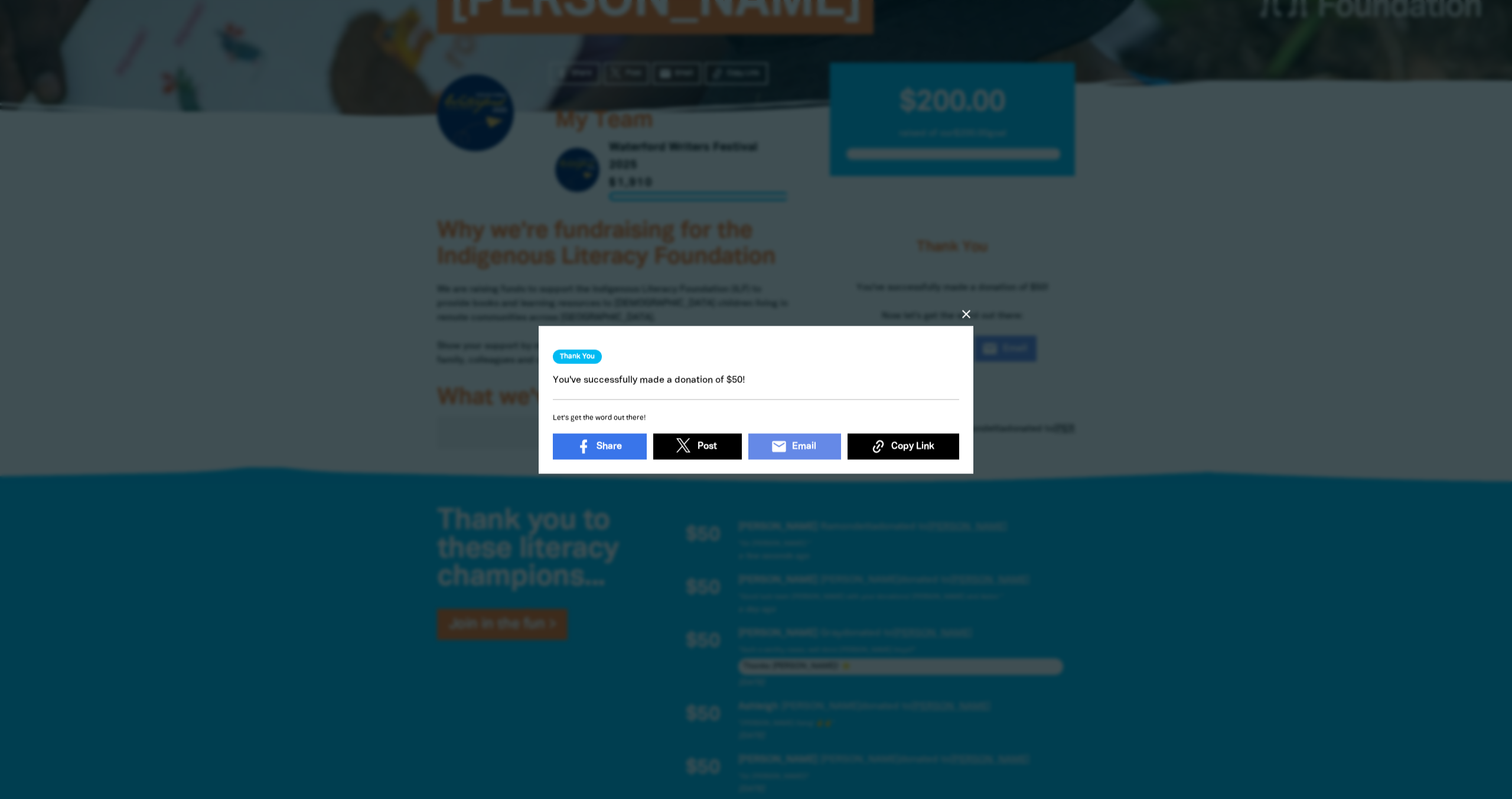
drag, startPoint x: 931, startPoint y: 450, endPoint x: 966, endPoint y: 370, distance: 87.3
click at [931, 449] on span "Copy Link" at bounding box center [913, 446] width 43 height 15
click at [965, 313] on icon "close" at bounding box center [966, 314] width 15 height 15
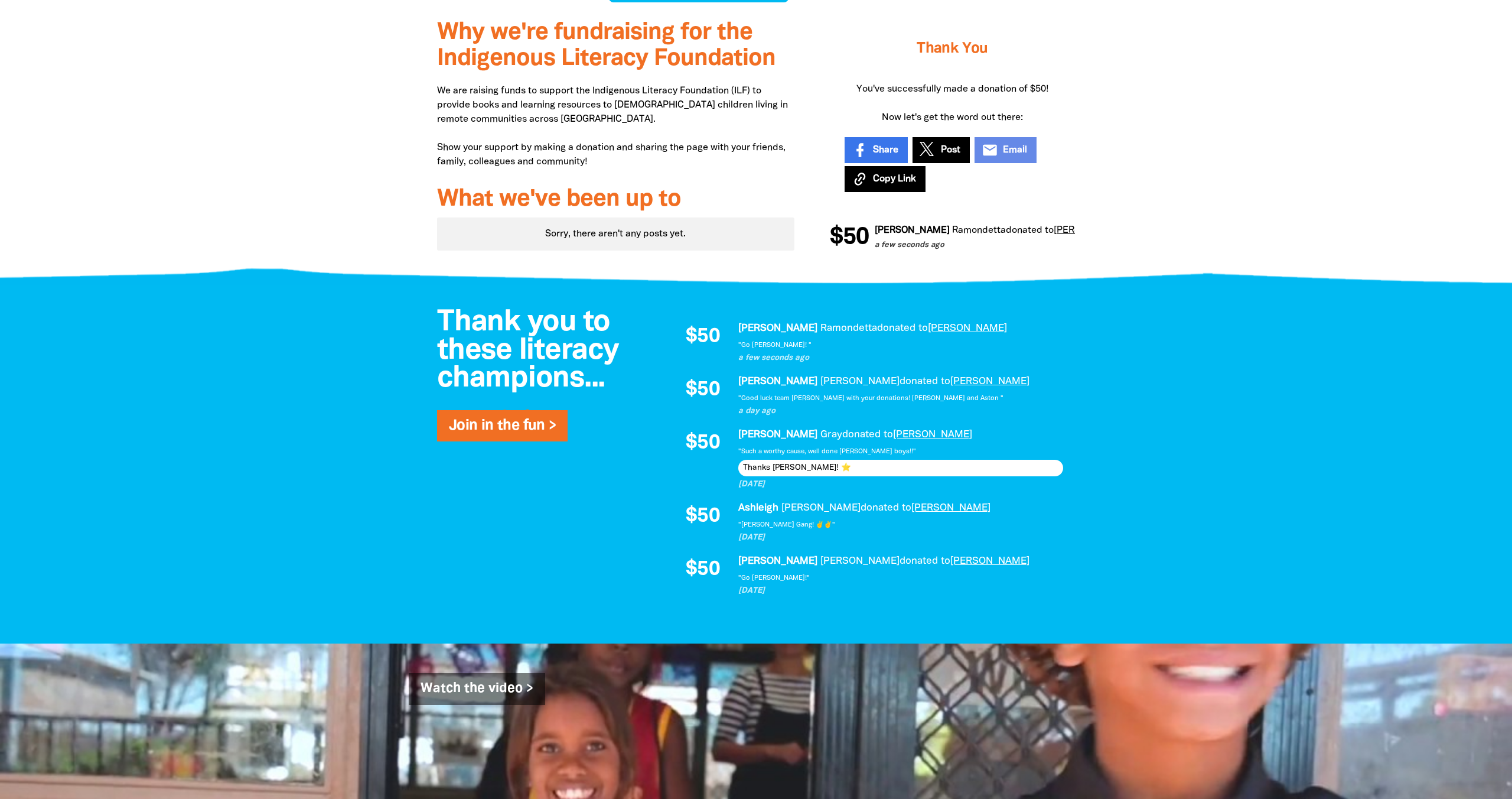
scroll to position [0, 0]
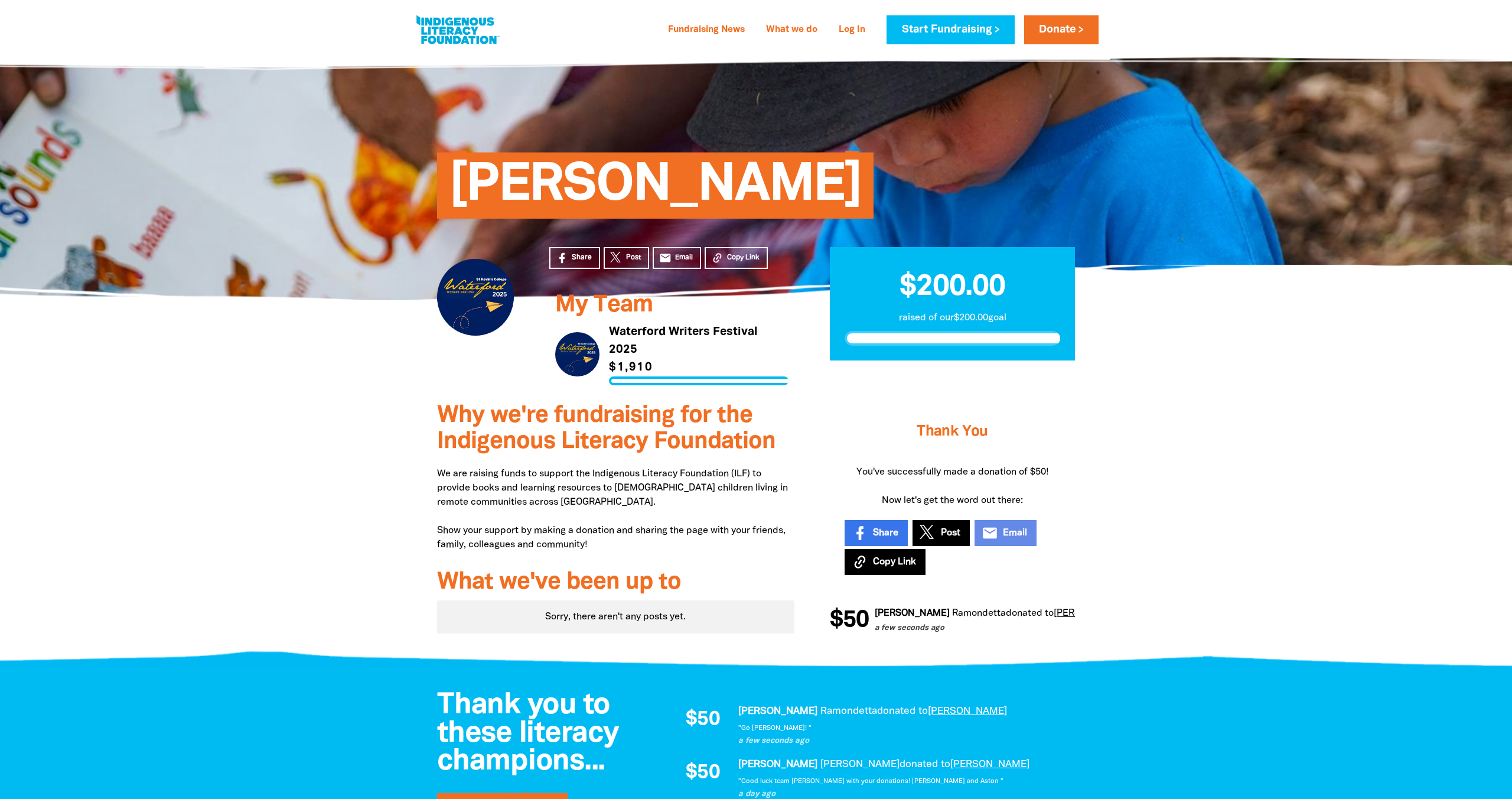
click at [1383, 332] on section "Share Post email Email Copy Link My Team Link to Waterford Writers Festival 202…" at bounding box center [756, 345] width 1512 height 91
